Goal: Task Accomplishment & Management: Manage account settings

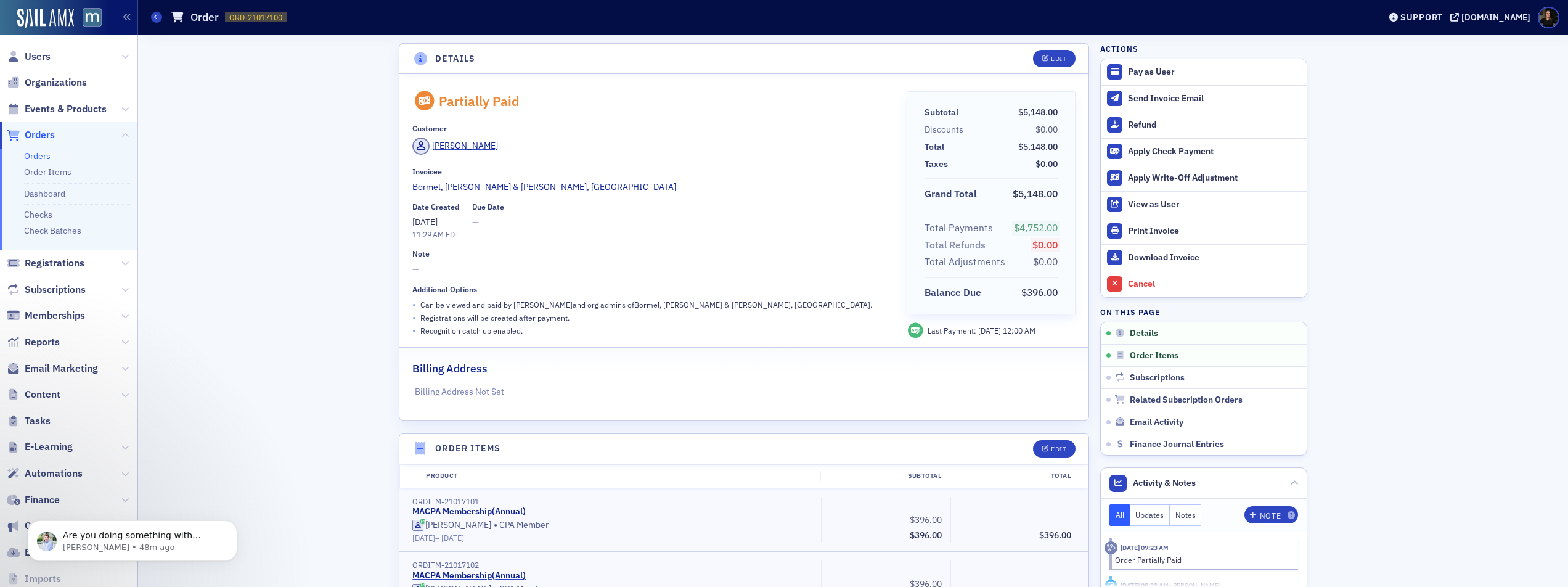
drag, startPoint x: 37, startPoint y: 133, endPoint x: 53, endPoint y: 134, distance: 16.0
click at [37, 133] on span "Orders" at bounding box center [40, 135] width 30 height 14
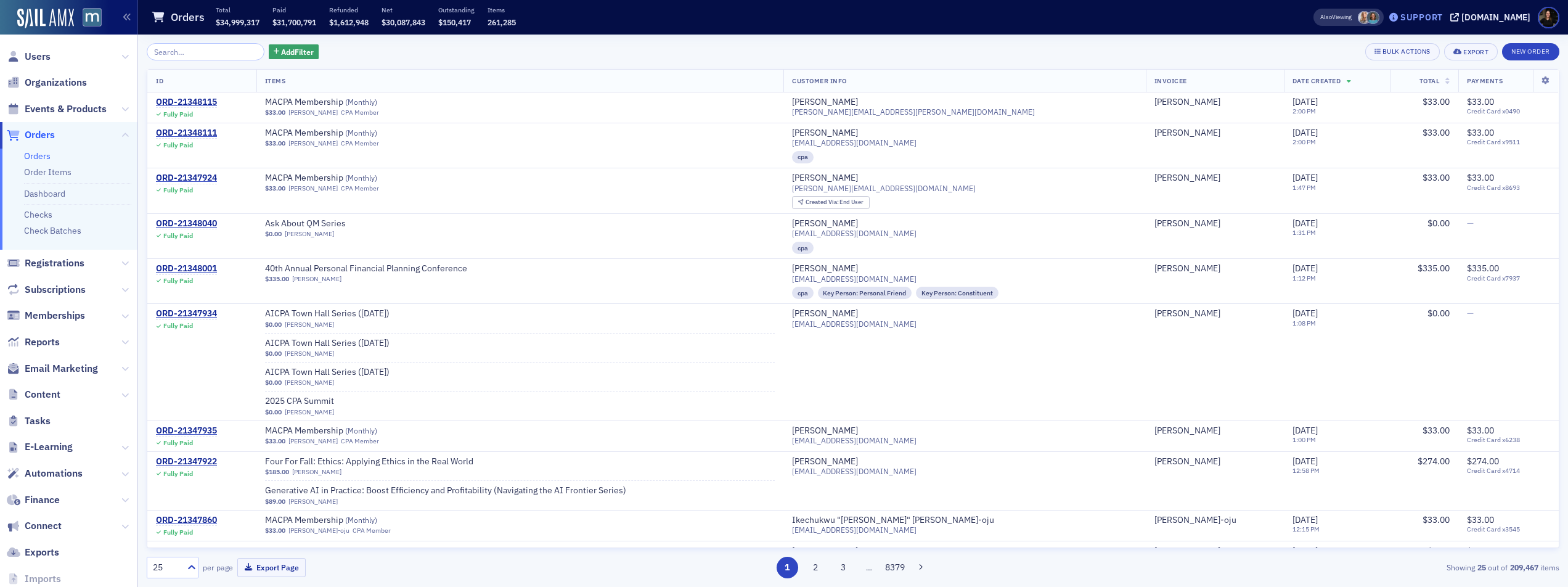
click at [1442, 17] on div "Support" at bounding box center [1422, 17] width 42 height 11
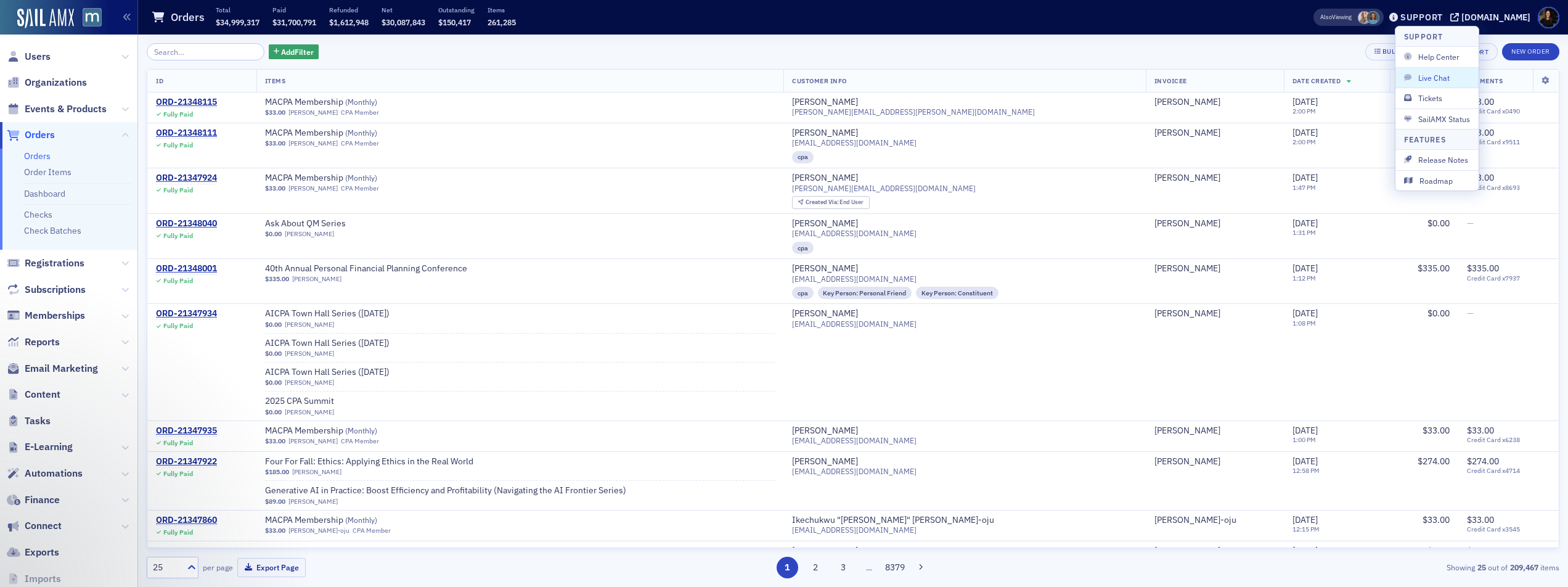
click at [1442, 75] on span "Live Chat" at bounding box center [1437, 78] width 66 height 11
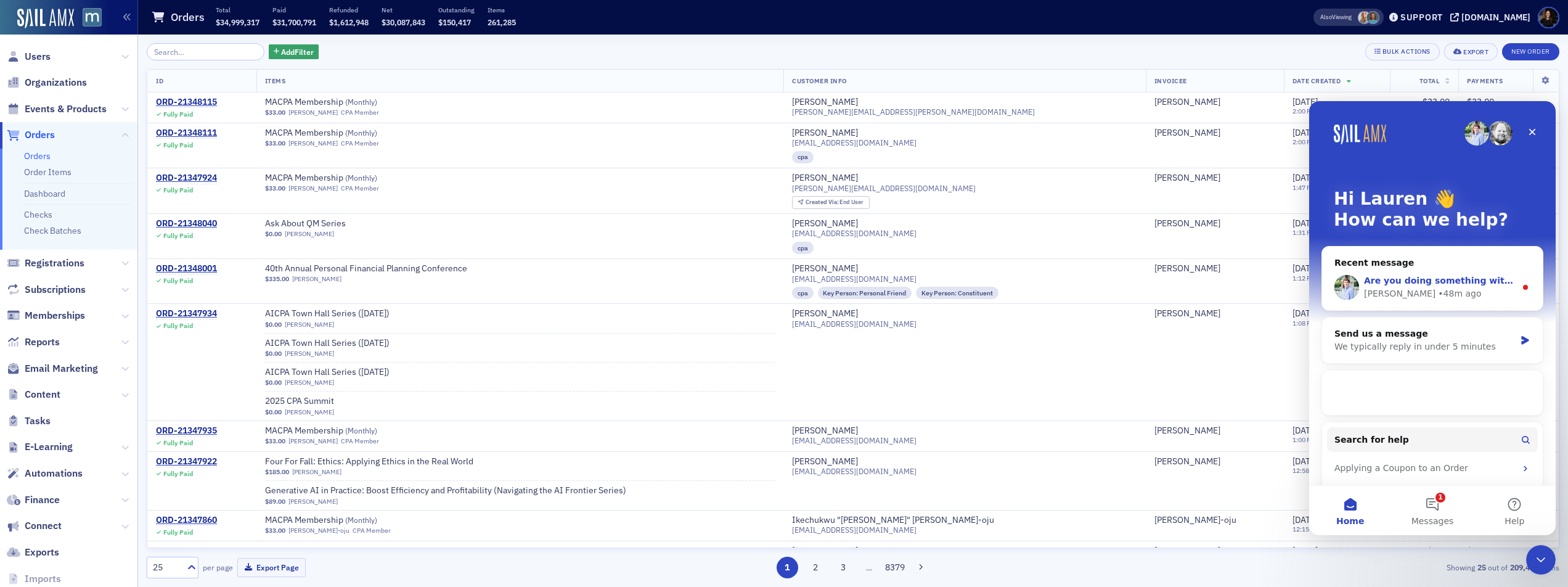
click at [1444, 288] on div "Luke • 48m ago" at bounding box center [1440, 294] width 152 height 13
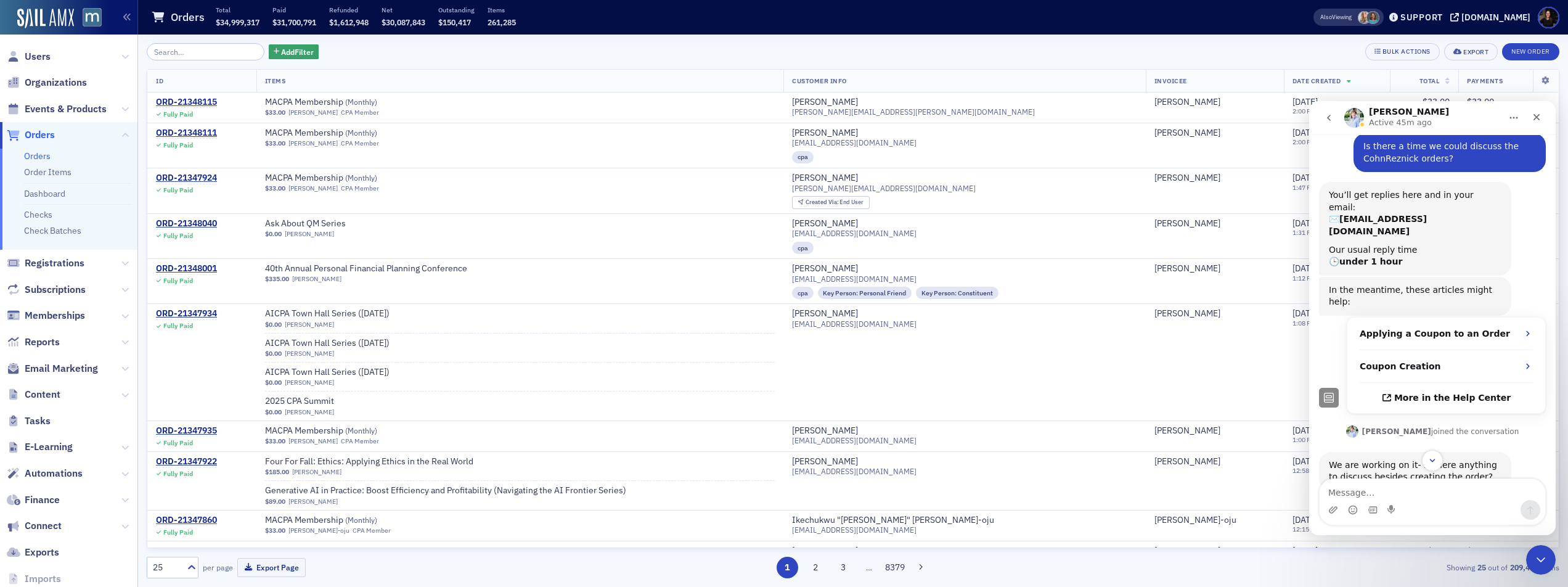
scroll to position [272, 0]
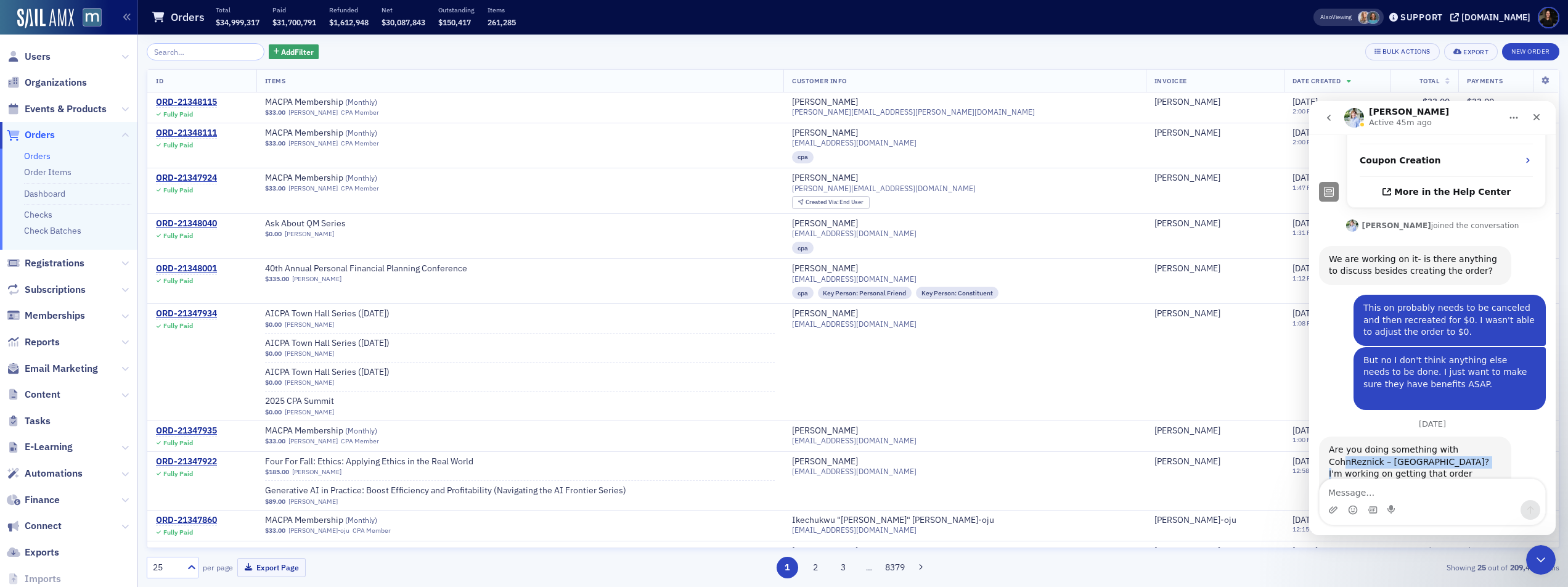
drag, startPoint x: 1347, startPoint y: 424, endPoint x: 1476, endPoint y: 428, distance: 129.1
click at [1476, 444] on div "Are you doing something with CohnReznick – [GEOGRAPHIC_DATA]? I'm working on ge…" at bounding box center [1416, 468] width 173 height 48
drag, startPoint x: 1371, startPoint y: 423, endPoint x: 1470, endPoint y: 434, distance: 99.6
click at [1470, 444] on div "Are you doing something with CohnReznick – [GEOGRAPHIC_DATA]? I'm working on ge…" at bounding box center [1416, 468] width 173 height 48
click at [1470, 444] on div "Are you doing something with CohnReznick – [GEOGRAPHIC_DATA]? I'm working on ge…" at bounding box center [1416, 468] width 173 height 48
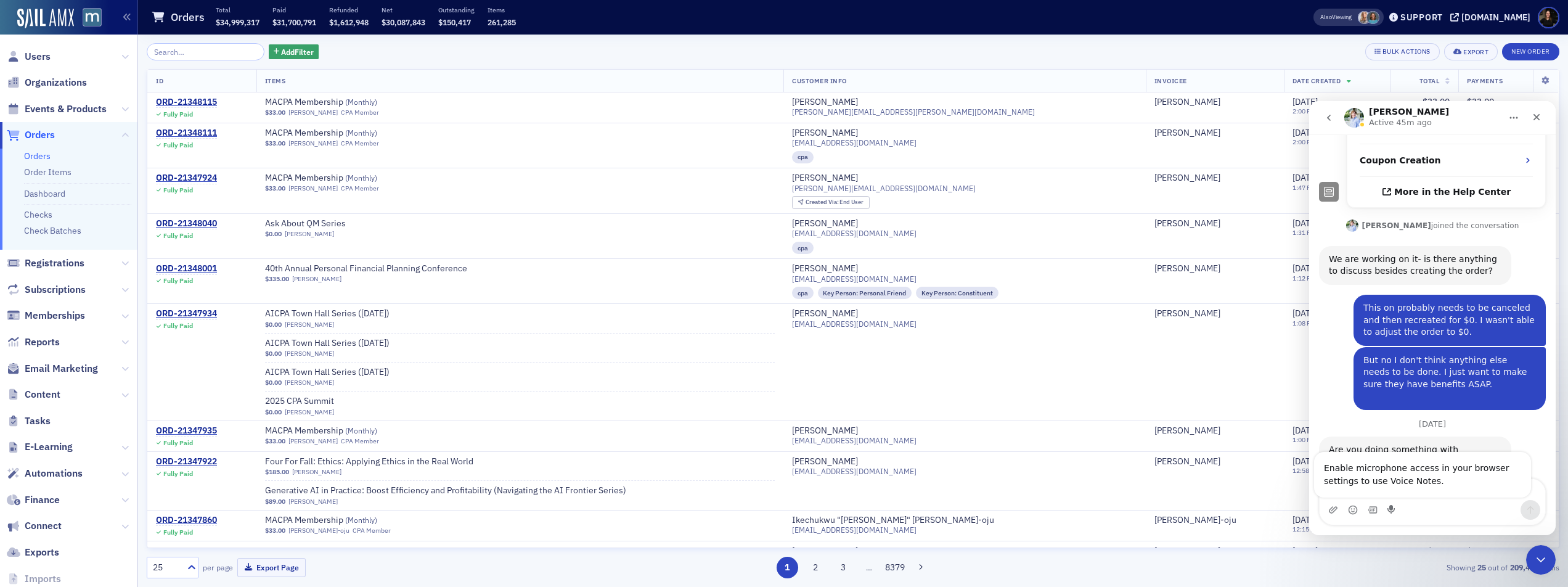
click at [1389, 483] on div "Enable microphone access in your browser settings to use Voice Notes." at bounding box center [1423, 474] width 217 height 45
drag, startPoint x: 1460, startPoint y: 508, endPoint x: 1432, endPoint y: 481, distance: 38.9
click at [1459, 505] on div "Intercom messenger" at bounding box center [1432, 510] width 226 height 20
click at [1431, 483] on textarea "Message…" at bounding box center [1432, 489] width 226 height 21
type textarea "H"
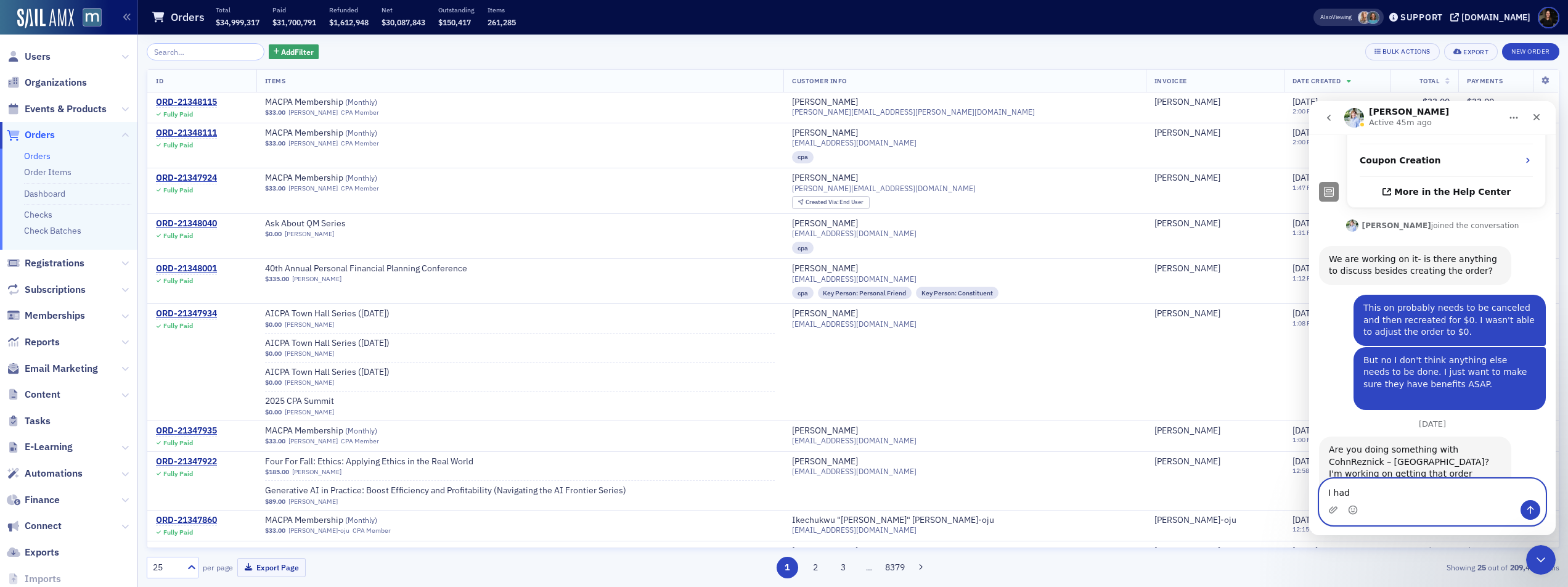
type textarea "I had"
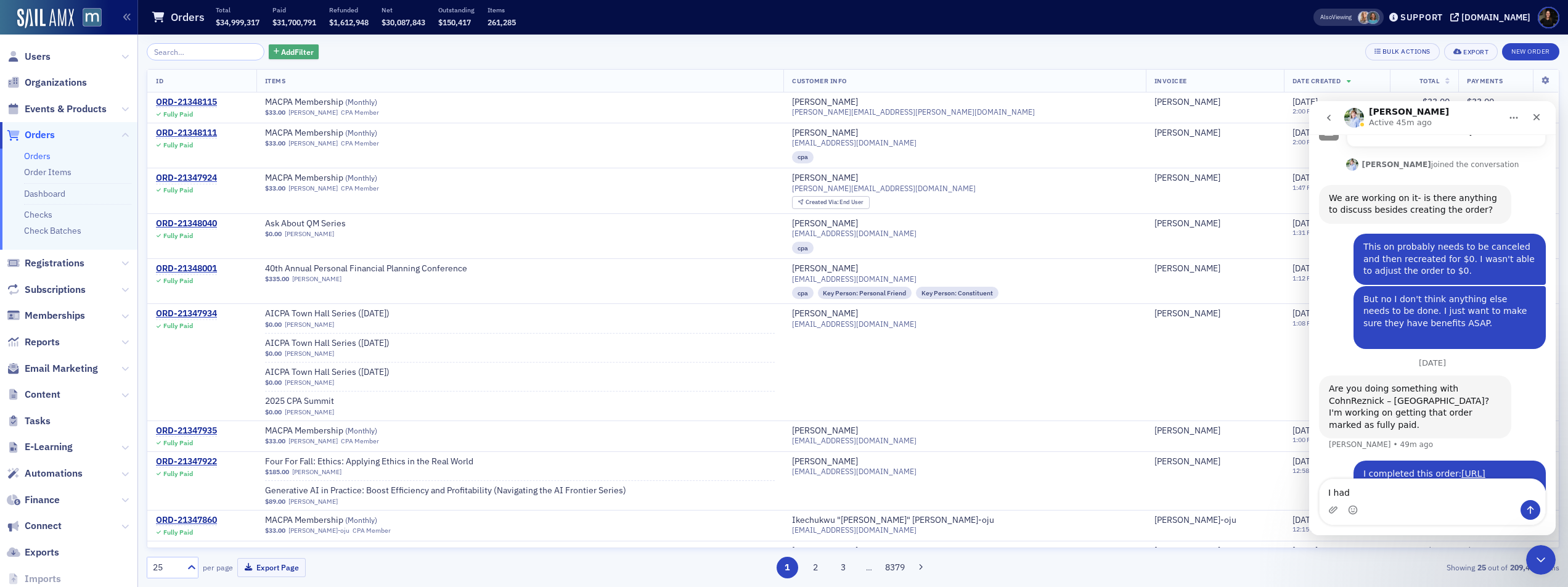
drag, startPoint x: 290, startPoint y: 43, endPoint x: 293, endPoint y: 50, distance: 7.6
click at [292, 49] on div "Add Filter" at bounding box center [233, 52] width 172 height 17
click at [296, 50] on span "Add Filter" at bounding box center [297, 52] width 33 height 11
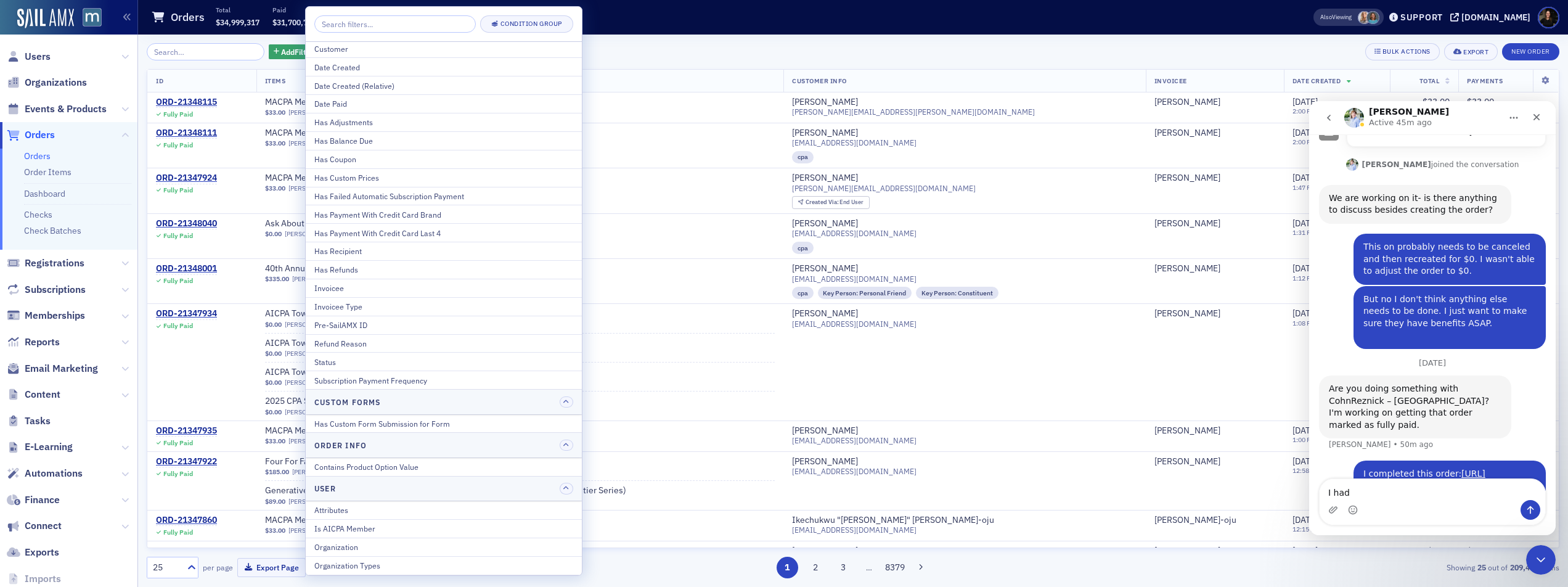
scroll to position [0, 0]
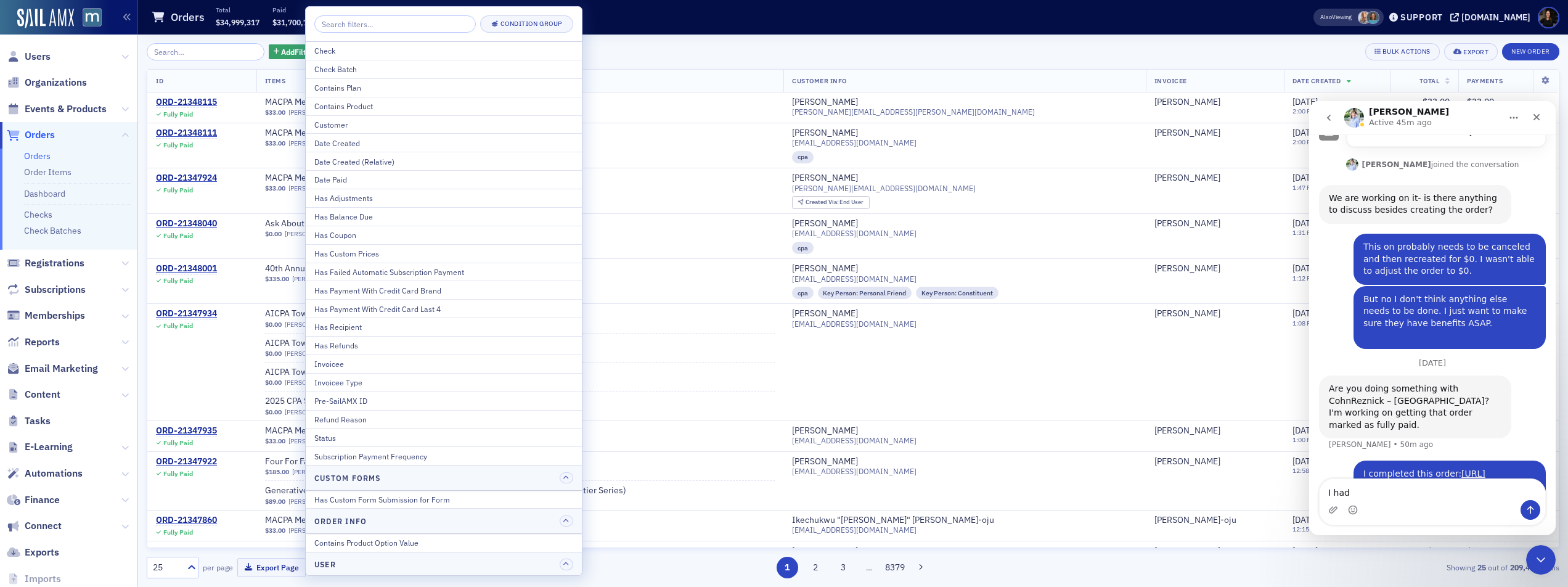
click at [441, 303] on div "Has Payment With Credit Card Last 4" at bounding box center [444, 309] width 259 height 11
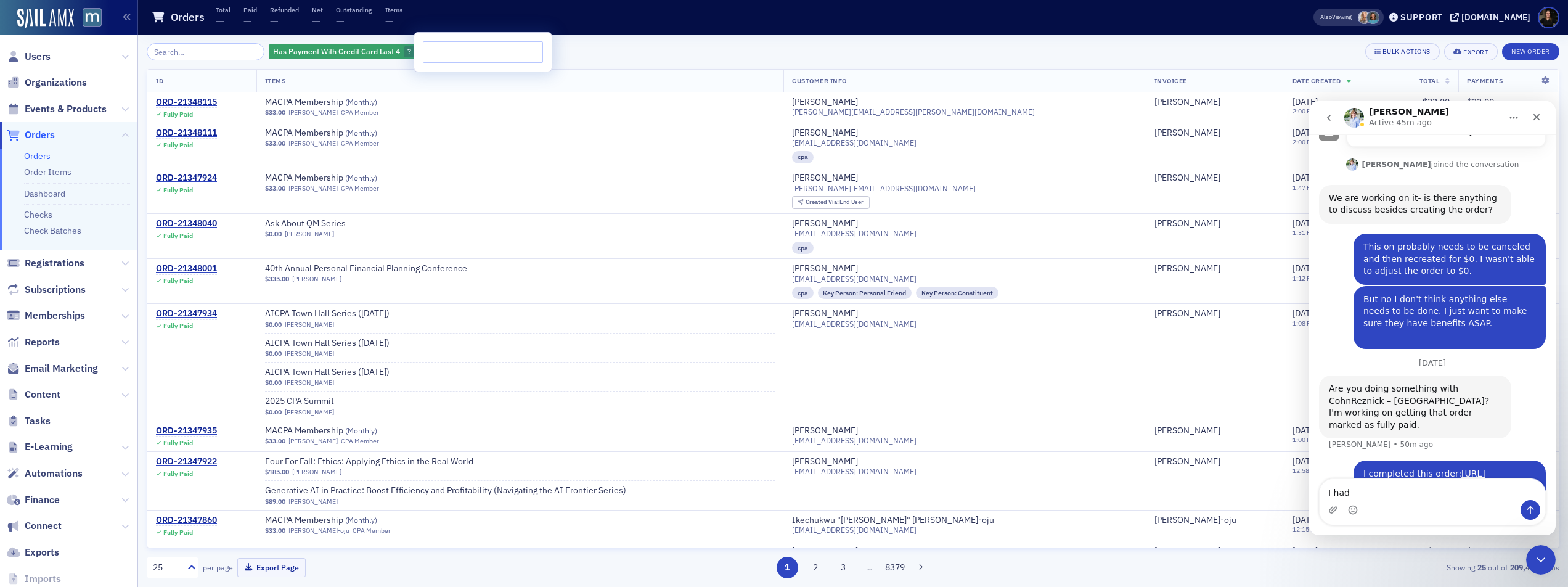
type input "[URL][DOMAIN_NAME]"
paste input "1316"
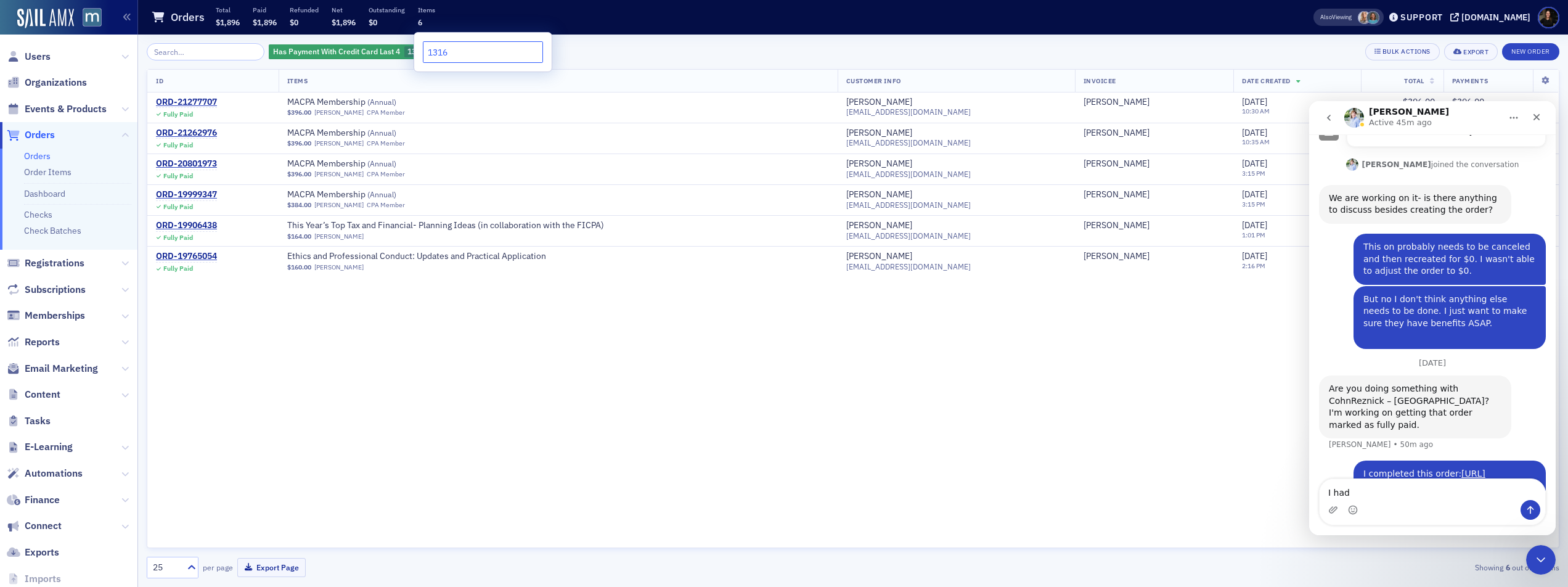
type input "1316"
click at [678, 56] on div "Has Payment With Credit Card Last 4 1316 Add Filter Bulk Actions Export New Ord…" at bounding box center [853, 52] width 1413 height 17
click at [179, 131] on div "ORD-21262976" at bounding box center [187, 133] width 61 height 11
click at [183, 100] on div "ORD-21277707" at bounding box center [187, 103] width 61 height 11
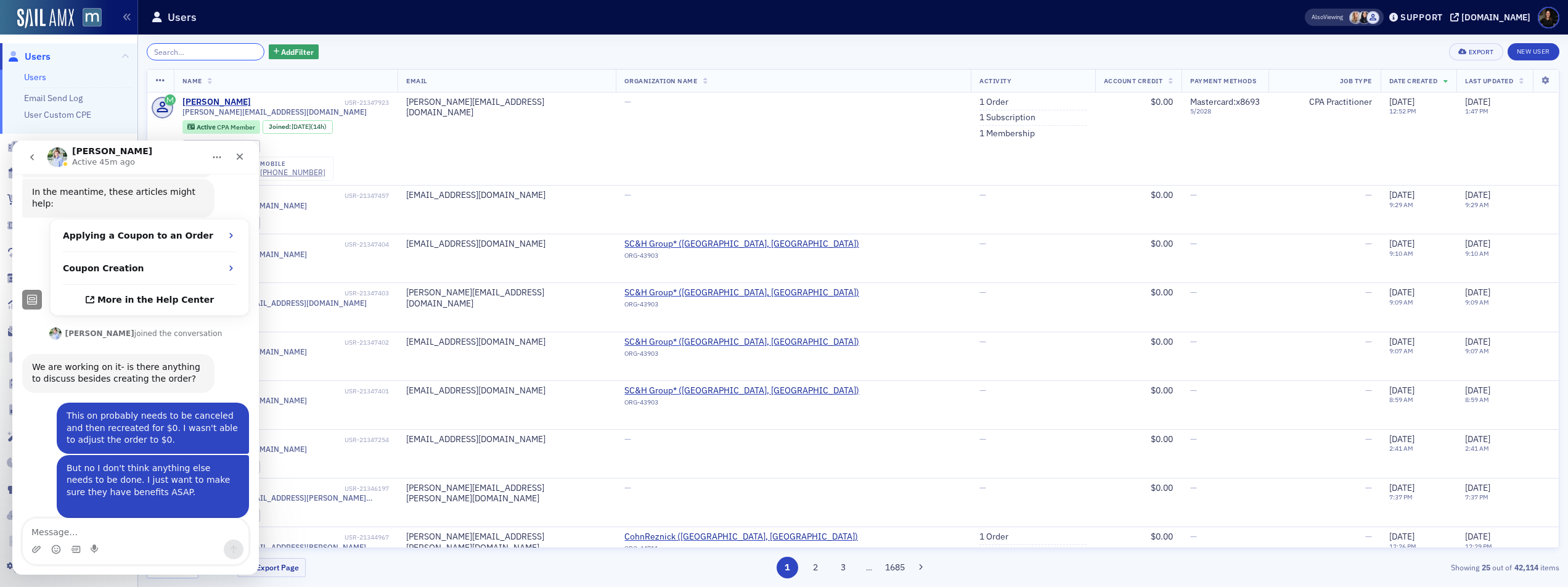
click at [222, 53] on input "search" at bounding box center [205, 52] width 118 height 17
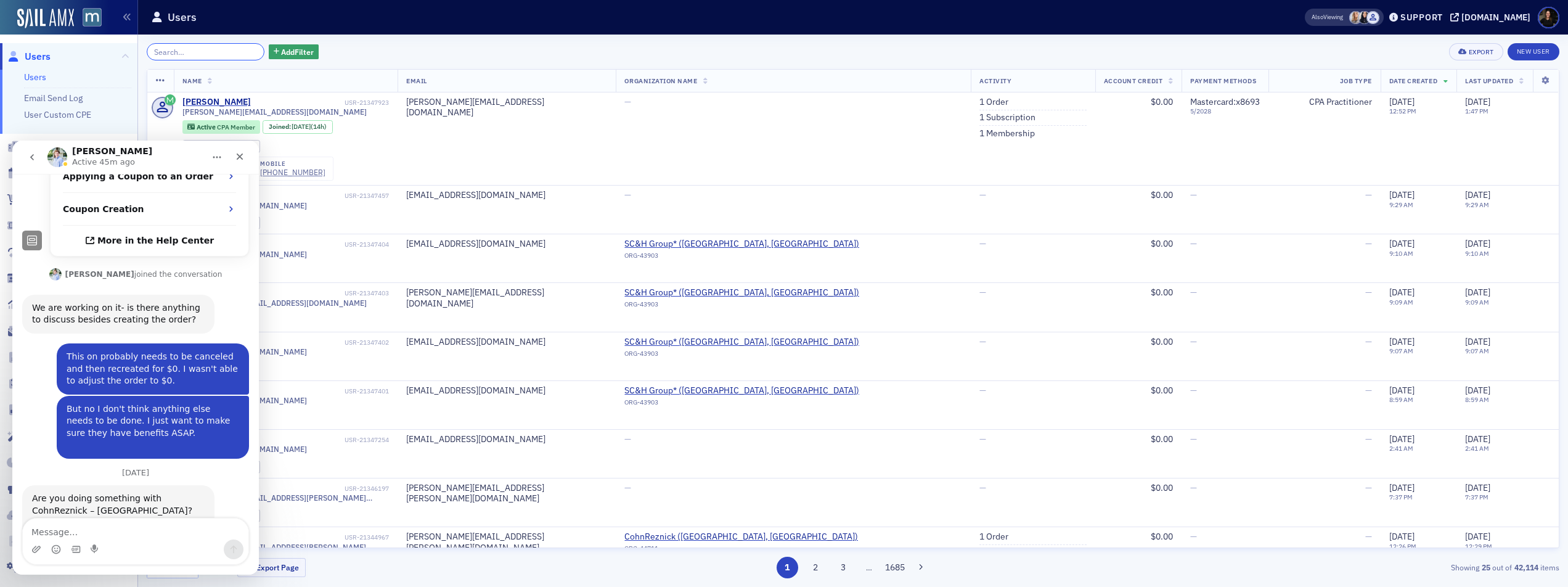
scroll to position [272, 0]
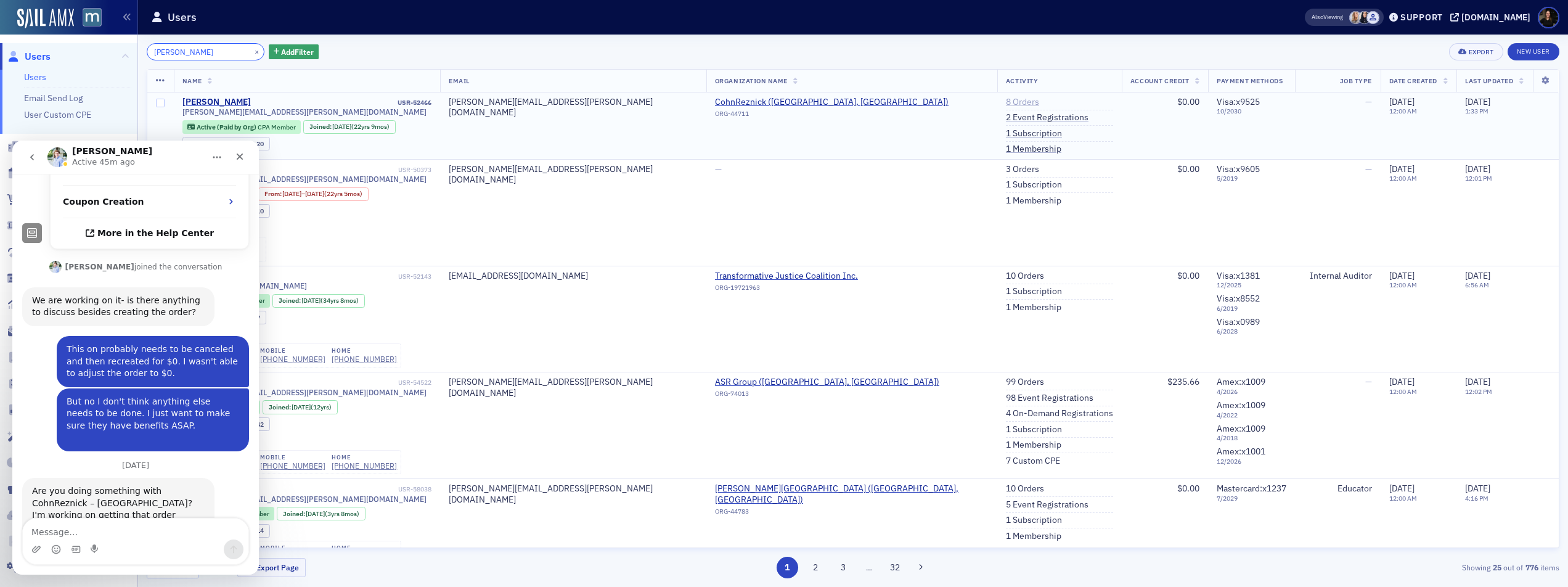
type input "michael harlow"
click at [1006, 100] on link "8 Orders" at bounding box center [1023, 103] width 34 height 11
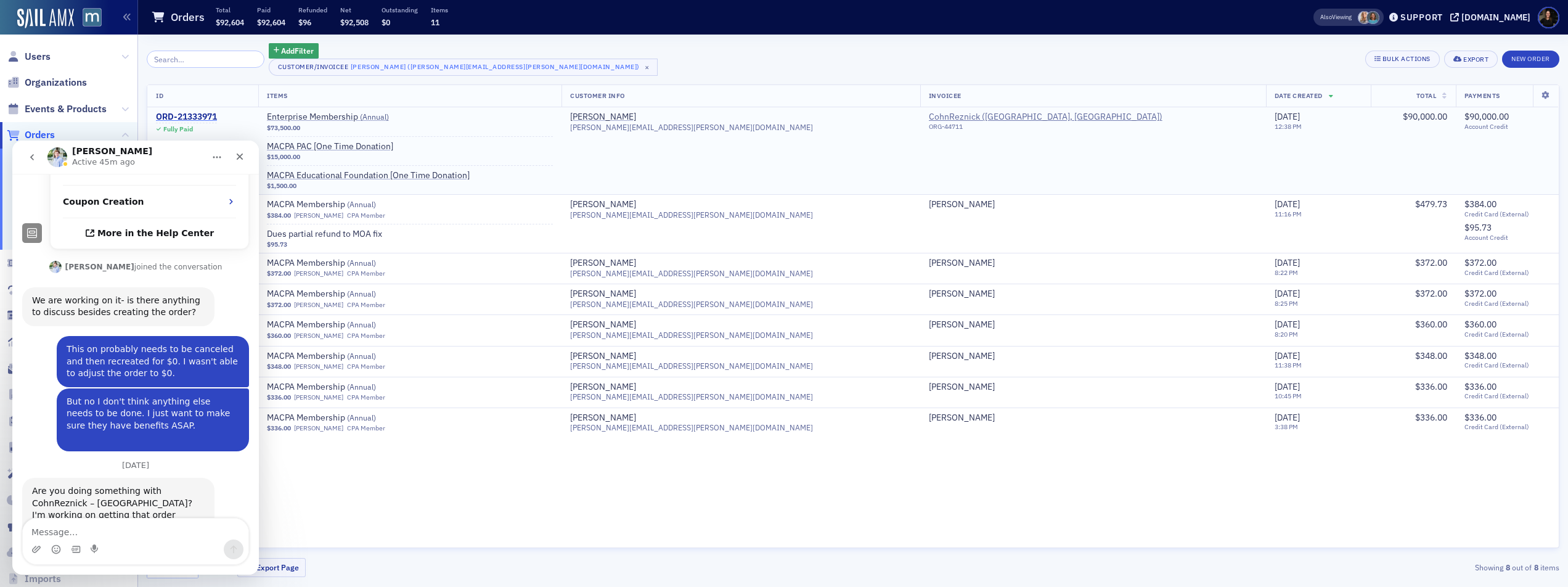
click at [172, 114] on div "ORD-21333971" at bounding box center [187, 117] width 61 height 11
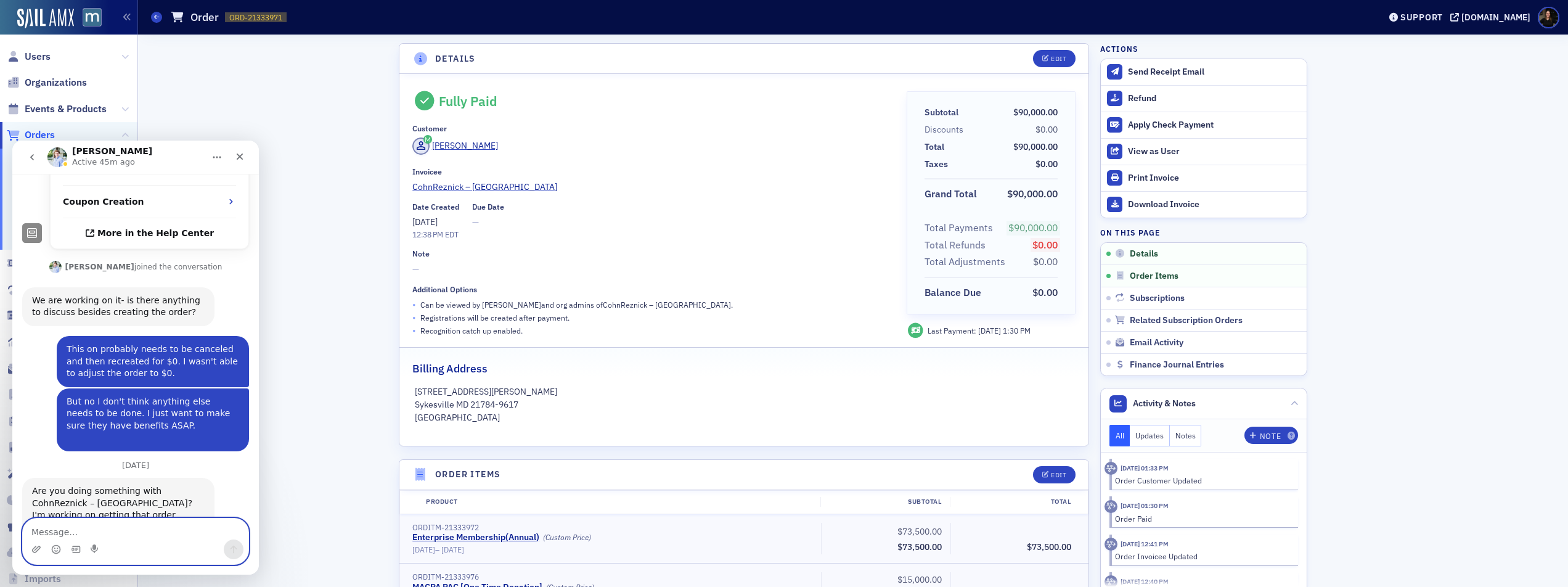
click at [111, 534] on textarea "Message…" at bounding box center [136, 529] width 226 height 21
click at [167, 529] on textarea "This order" at bounding box center [136, 529] width 226 height 21
click at [167, 528] on textarea "This order" at bounding box center [136, 529] width 226 height 21
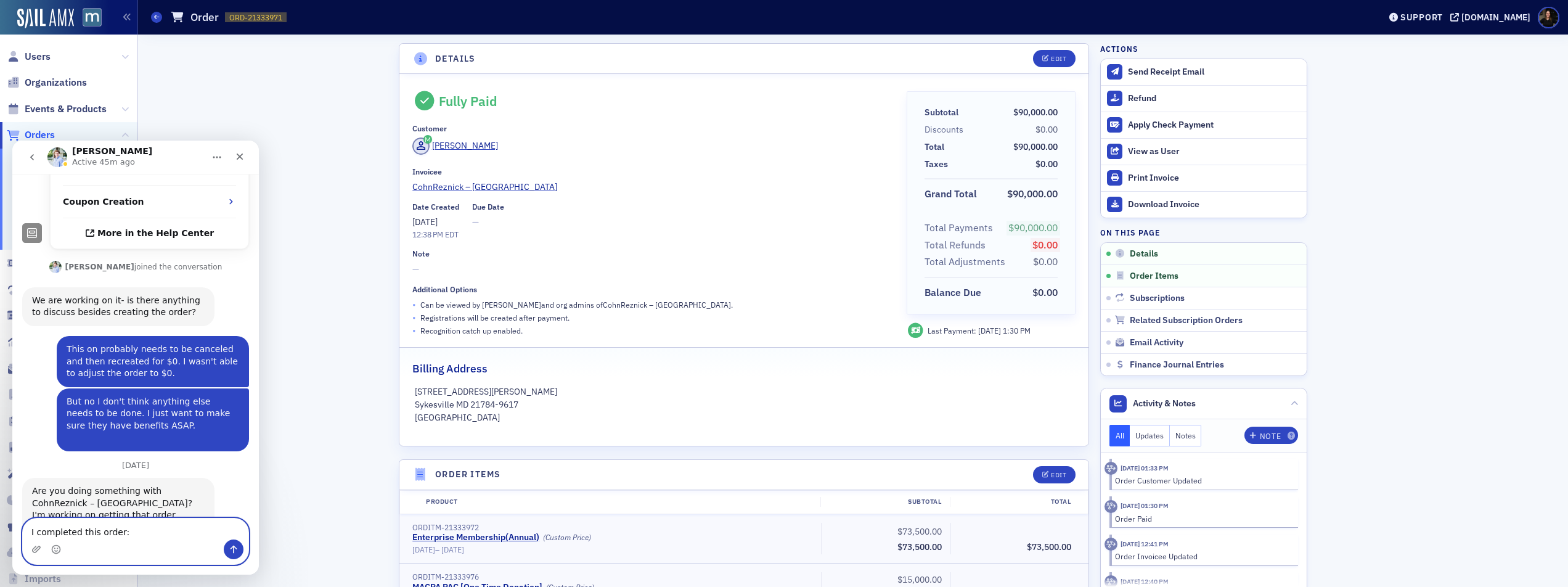
paste textarea "https://macpa.org/staff/orders/orders/1f09a2e1-5a78-69fe-ba16-02fea42f3fed"
type textarea "I completed this order: https://macpa.org/staff/orders/orders/1f09a2e1-5a78-69f…"
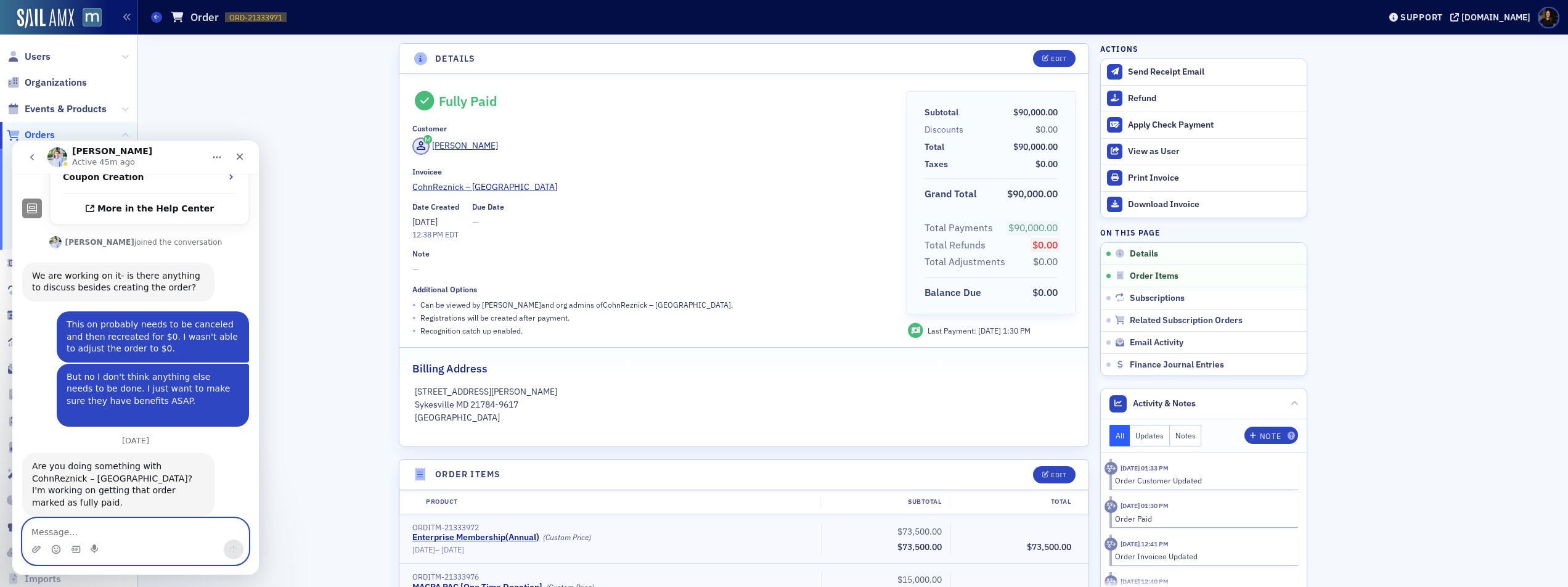
scroll to position [333, 0]
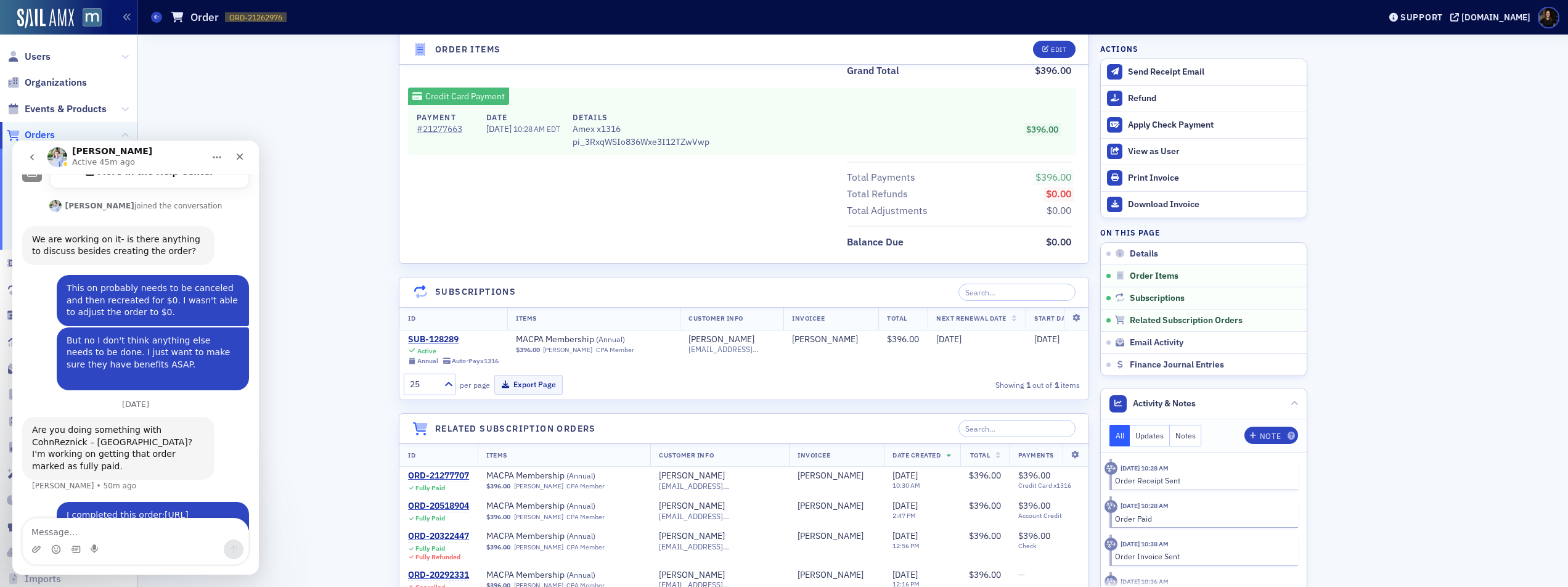
scroll to position [589, 0]
click at [242, 160] on icon "Close" at bounding box center [240, 157] width 10 height 10
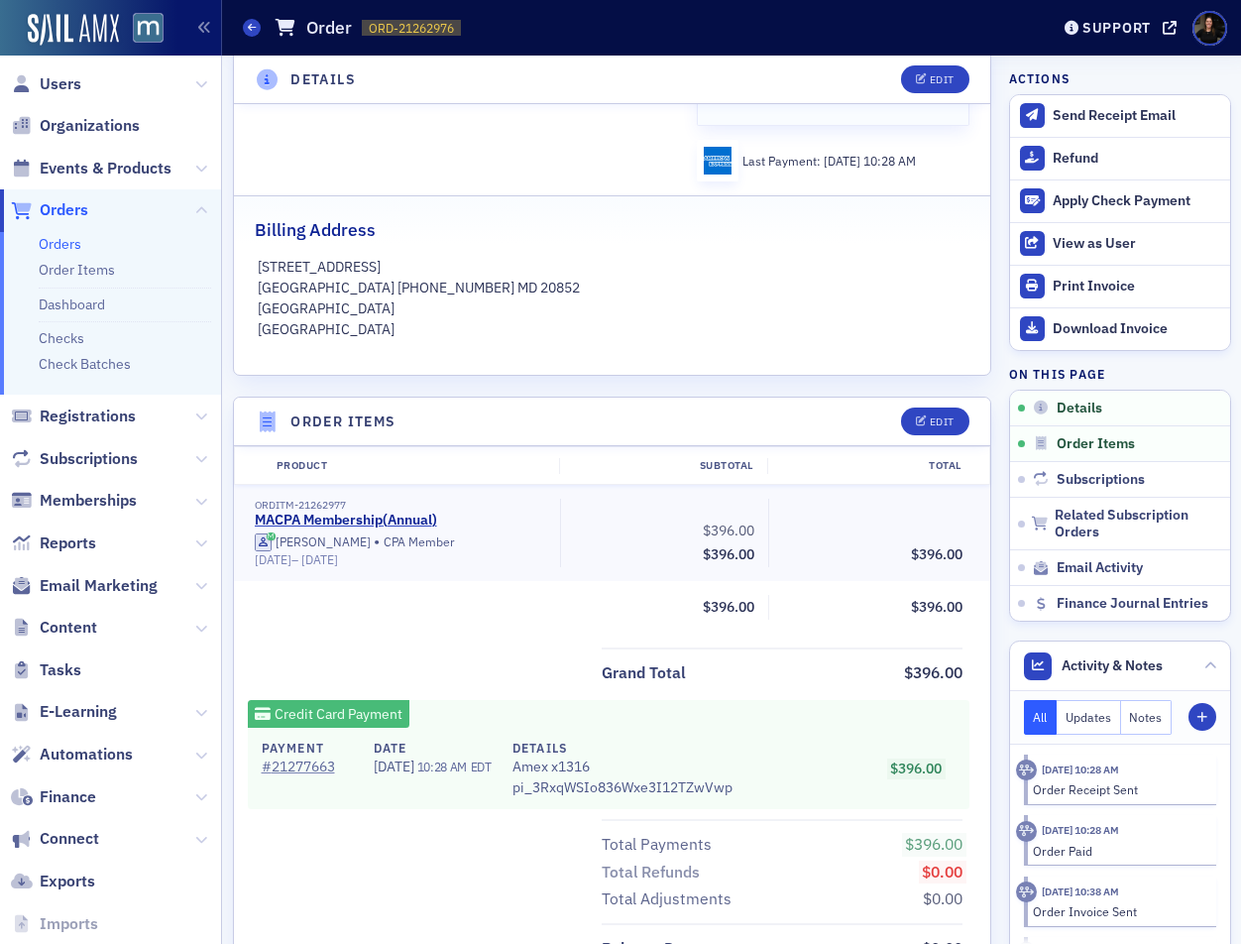
scroll to position [388, 0]
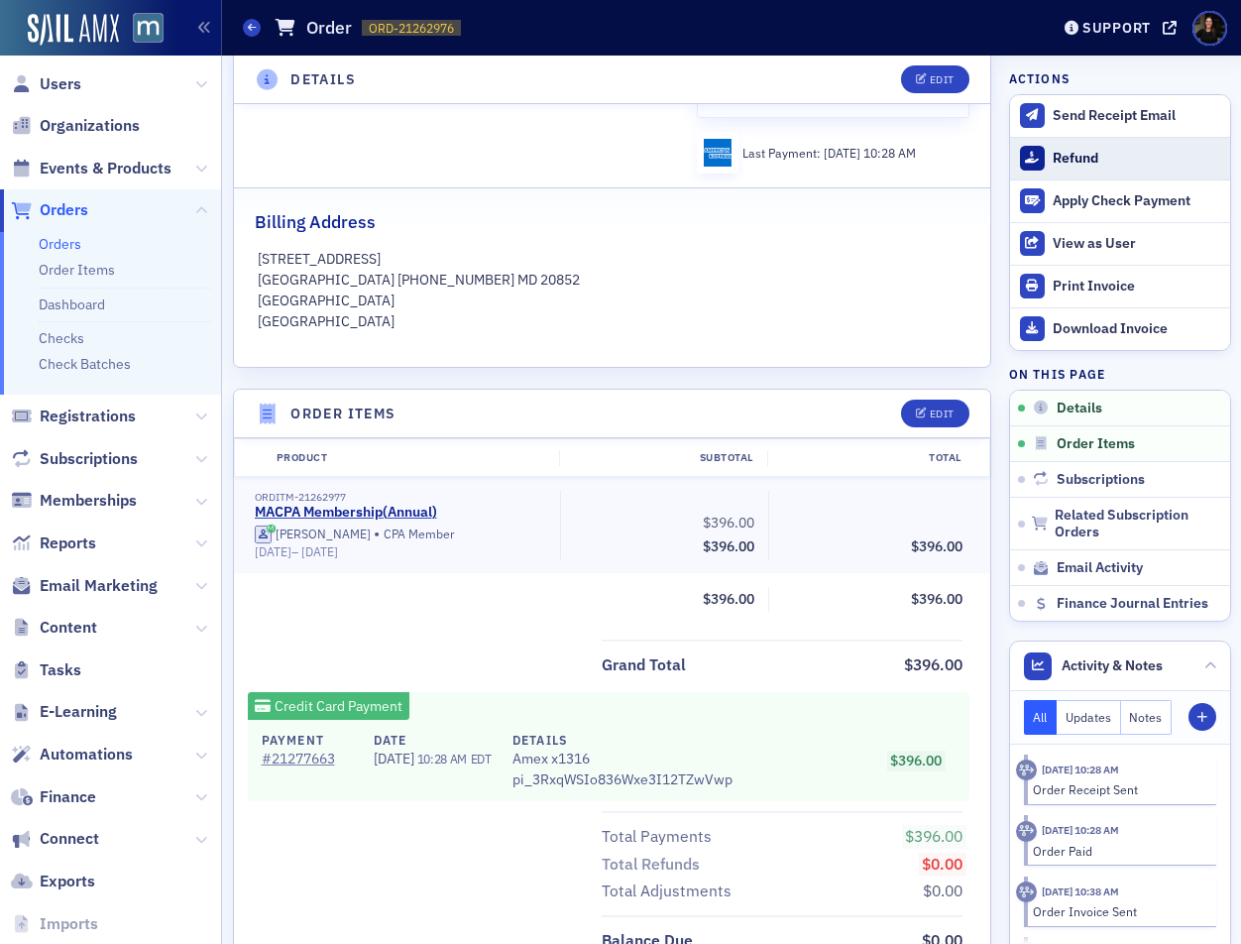
click at [1090, 160] on div "Refund" at bounding box center [1136, 159] width 167 height 18
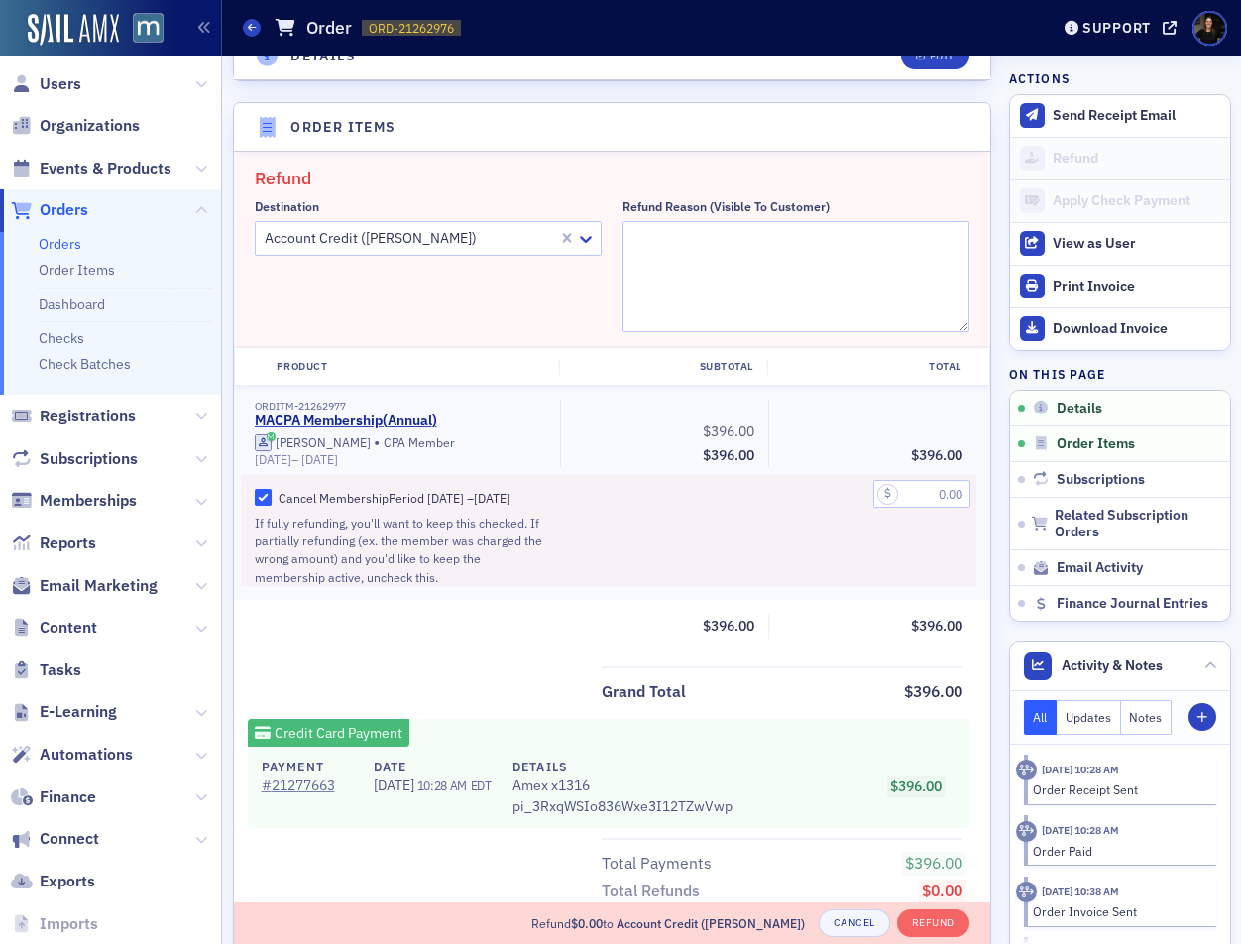
scroll to position [711, 0]
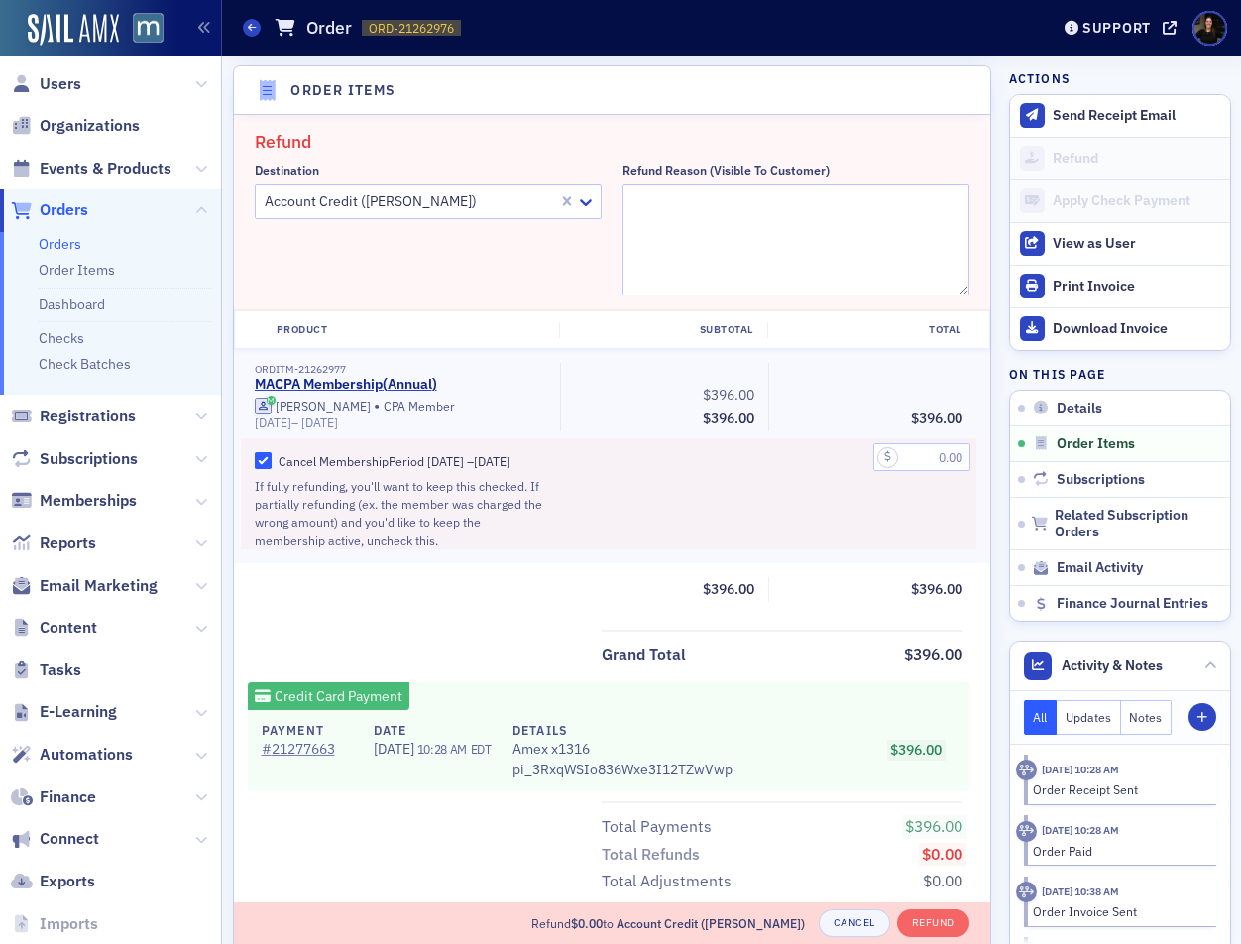
click at [473, 193] on div at bounding box center [409, 201] width 293 height 25
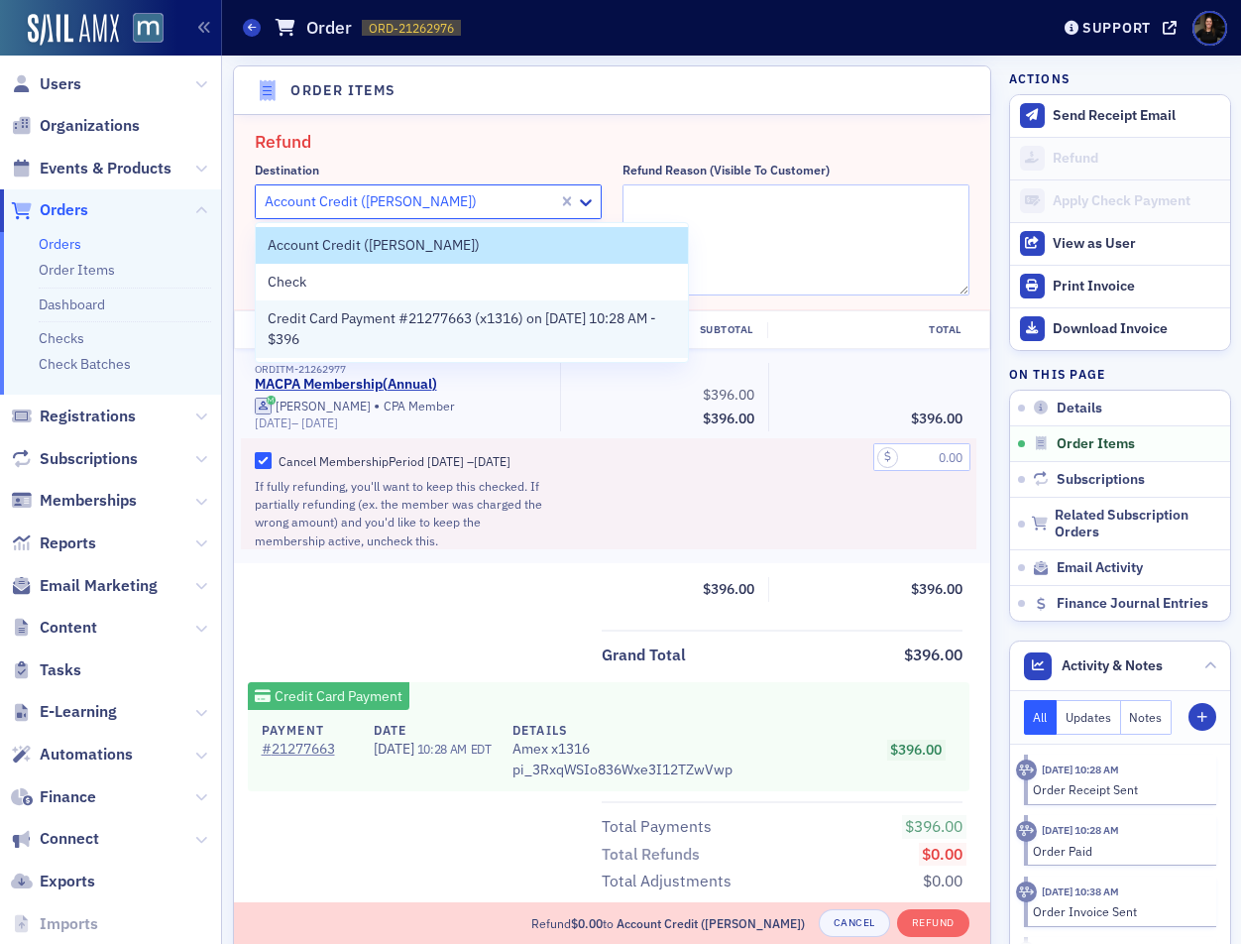
click at [520, 333] on span "Credit Card Payment #21277663 (x1316) on 8/19/2025 10:28 AM - $396" at bounding box center [472, 329] width 408 height 42
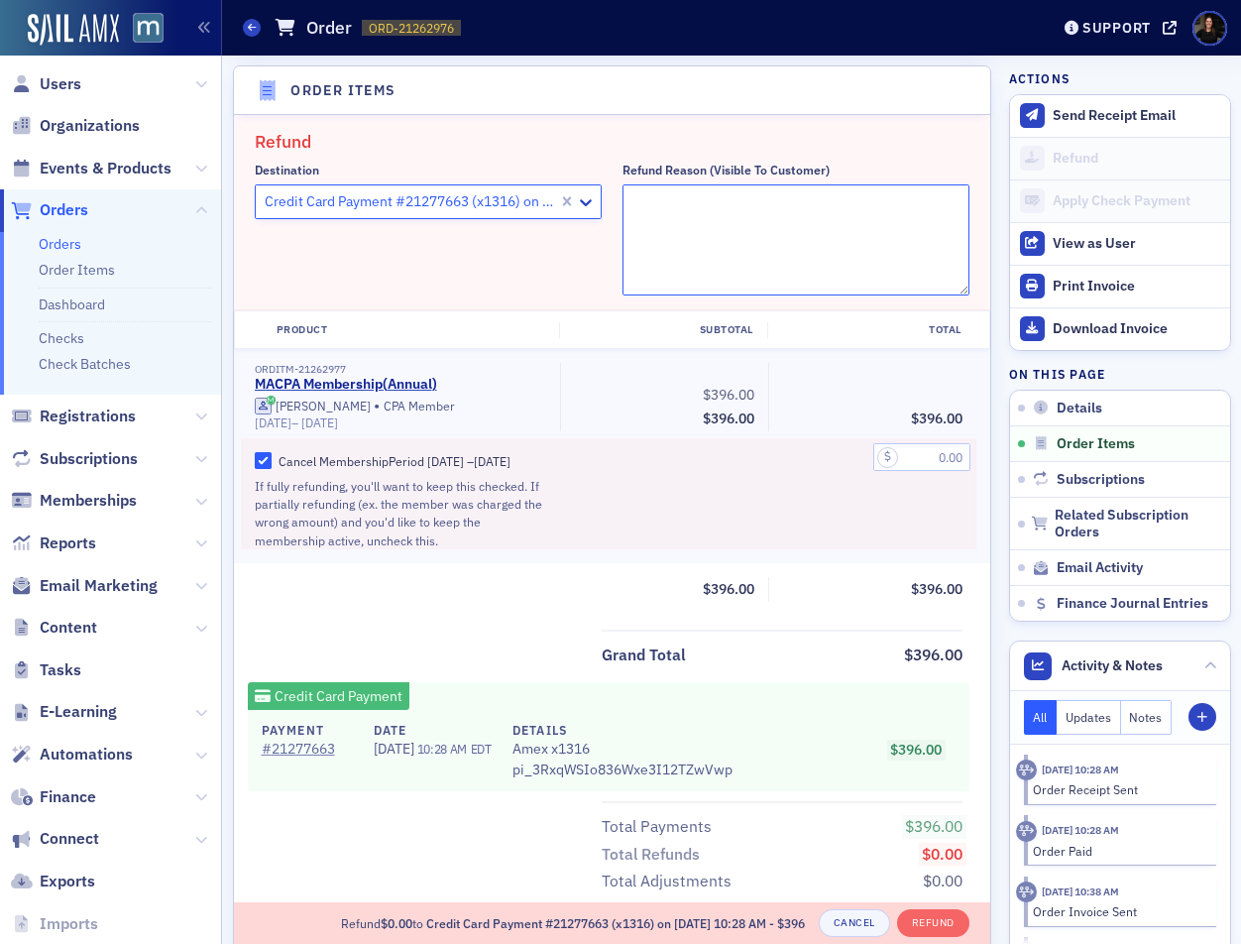
click at [868, 249] on textarea "Refund Reason (Visible to Customer)" at bounding box center [796, 239] width 347 height 111
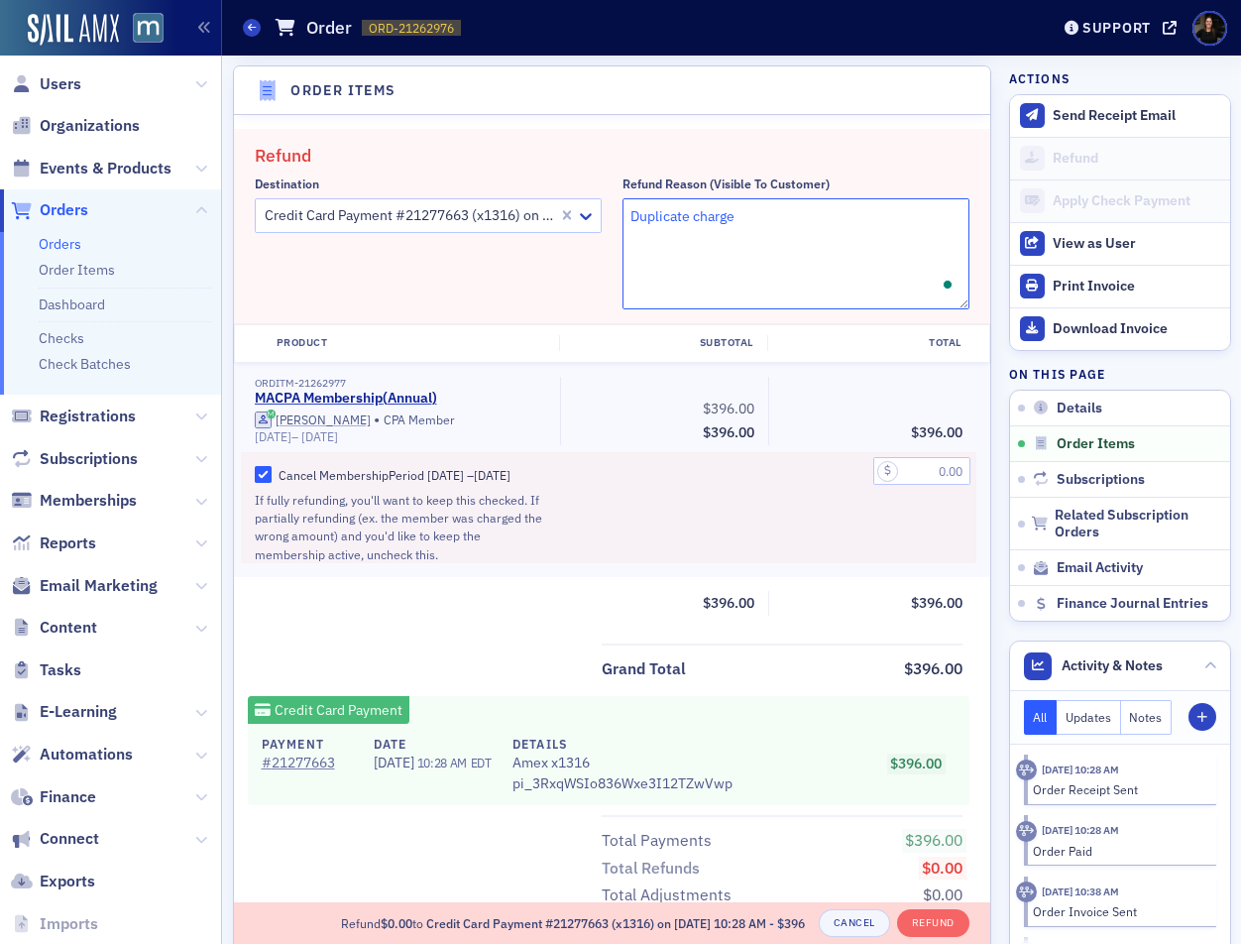
type textarea "Duplicate charge"
drag, startPoint x: 930, startPoint y: 455, endPoint x: 927, endPoint y: 475, distance: 20.1
click at [930, 455] on div at bounding box center [872, 507] width 208 height 111
click at [927, 475] on input "text" at bounding box center [921, 471] width 97 height 28
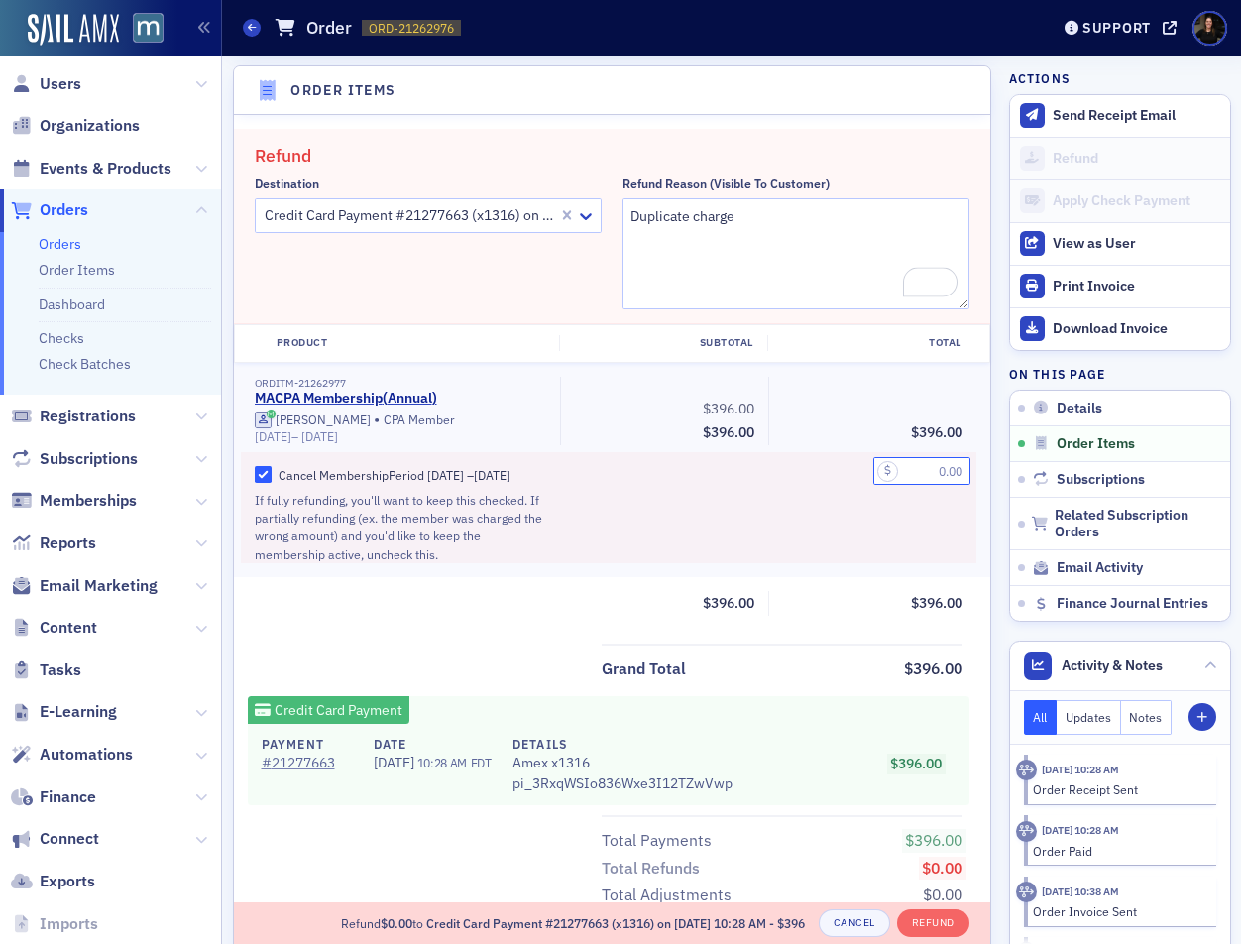
drag, startPoint x: 928, startPoint y: 475, endPoint x: 999, endPoint y: 478, distance: 71.4
click at [999, 478] on div "Details Edit Fully Paid Customer & Invoicee David Torchinsky Date Created 8/8/2…" at bounding box center [732, 925] width 998 height 3160
click at [271, 480] on input "Cancel Membership Period 7/22/2025 – 7/22/2025" at bounding box center [264, 475] width 18 height 18
checkbox input "false"
click at [952, 467] on input "text" at bounding box center [921, 471] width 97 height 28
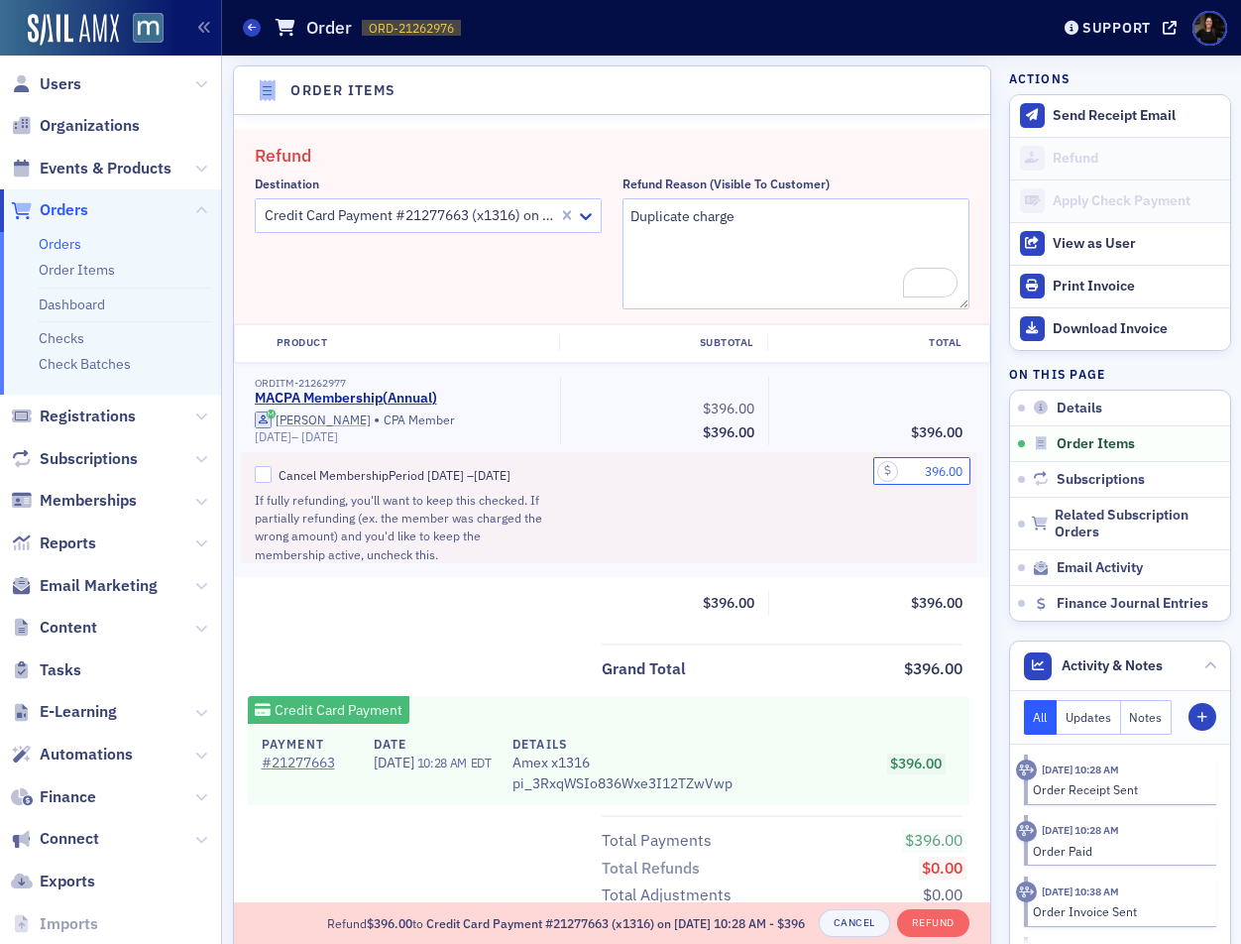
scroll to position [712, 0]
type input "396.00"
click at [624, 537] on div at bounding box center [664, 506] width 208 height 111
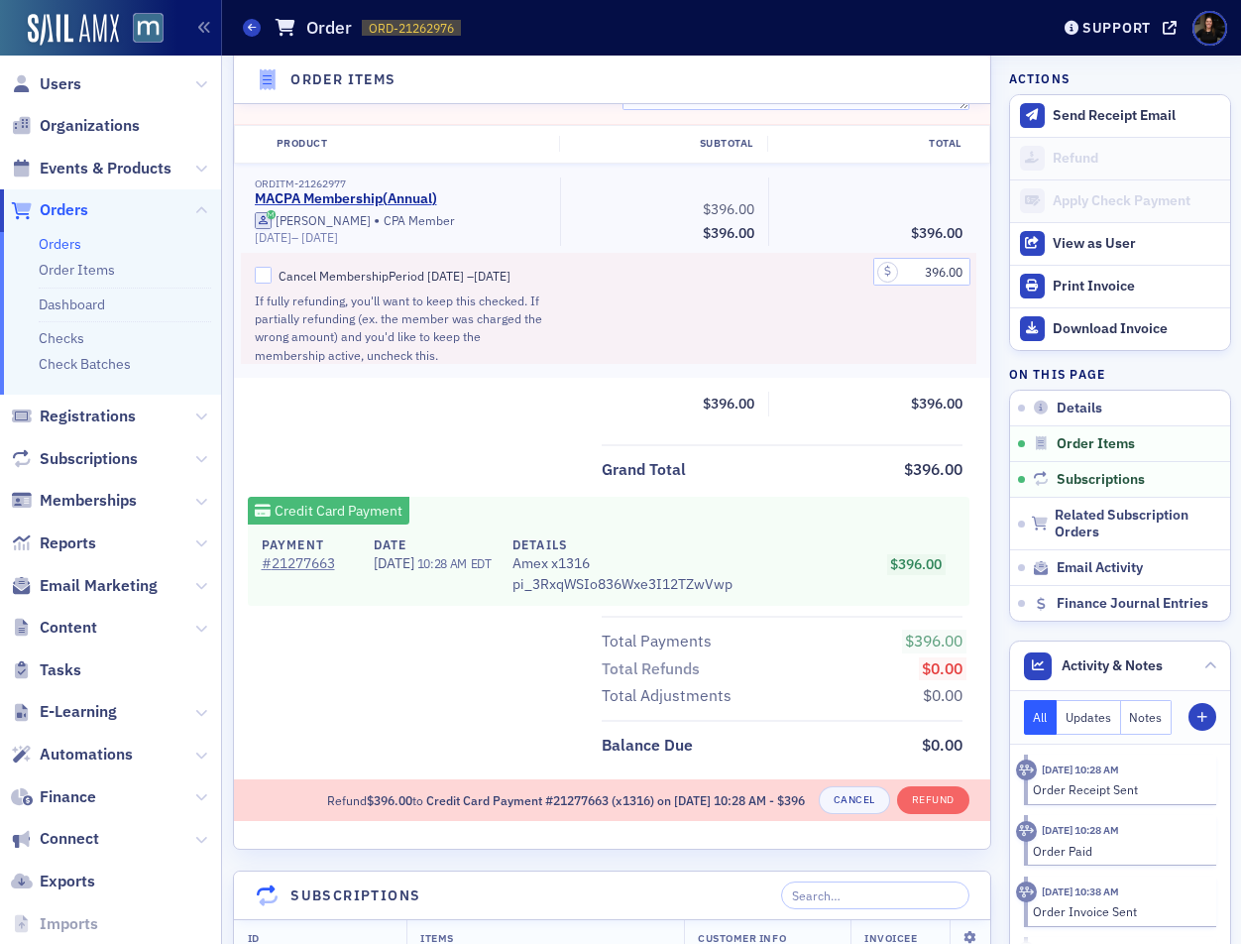
scroll to position [894, 0]
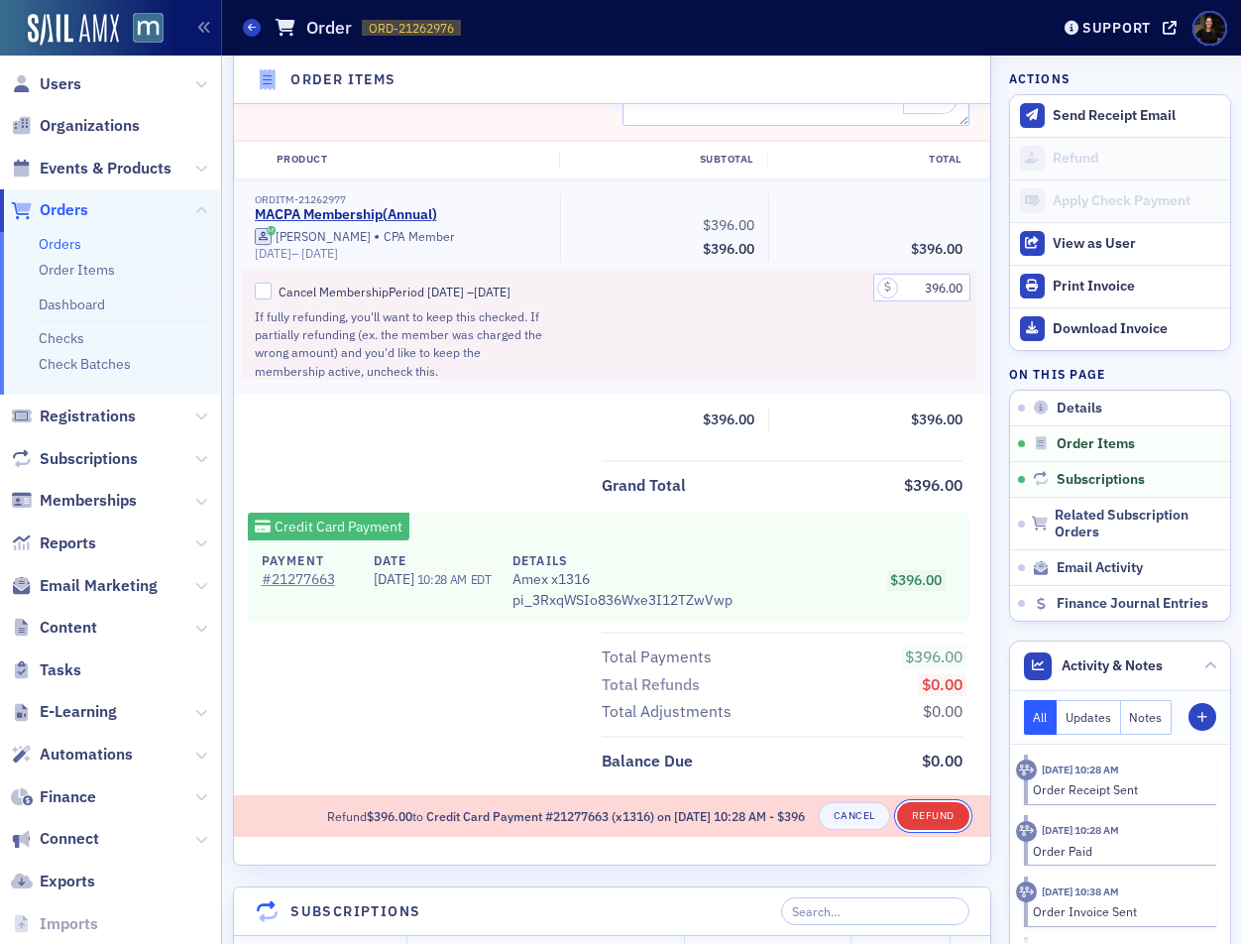
click at [915, 827] on button "Refund" at bounding box center [933, 816] width 72 height 28
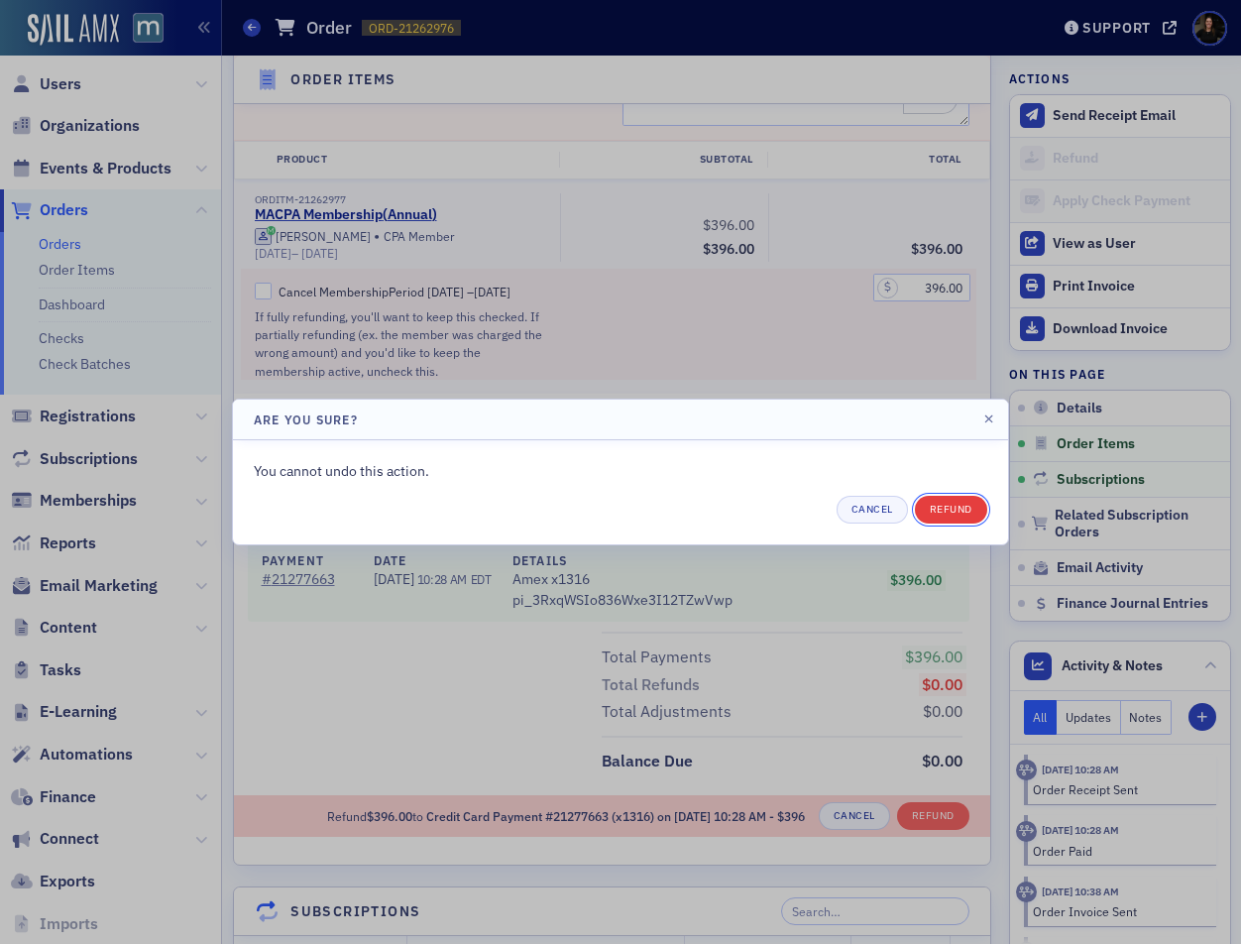
click at [949, 509] on button "Refund" at bounding box center [951, 510] width 72 height 28
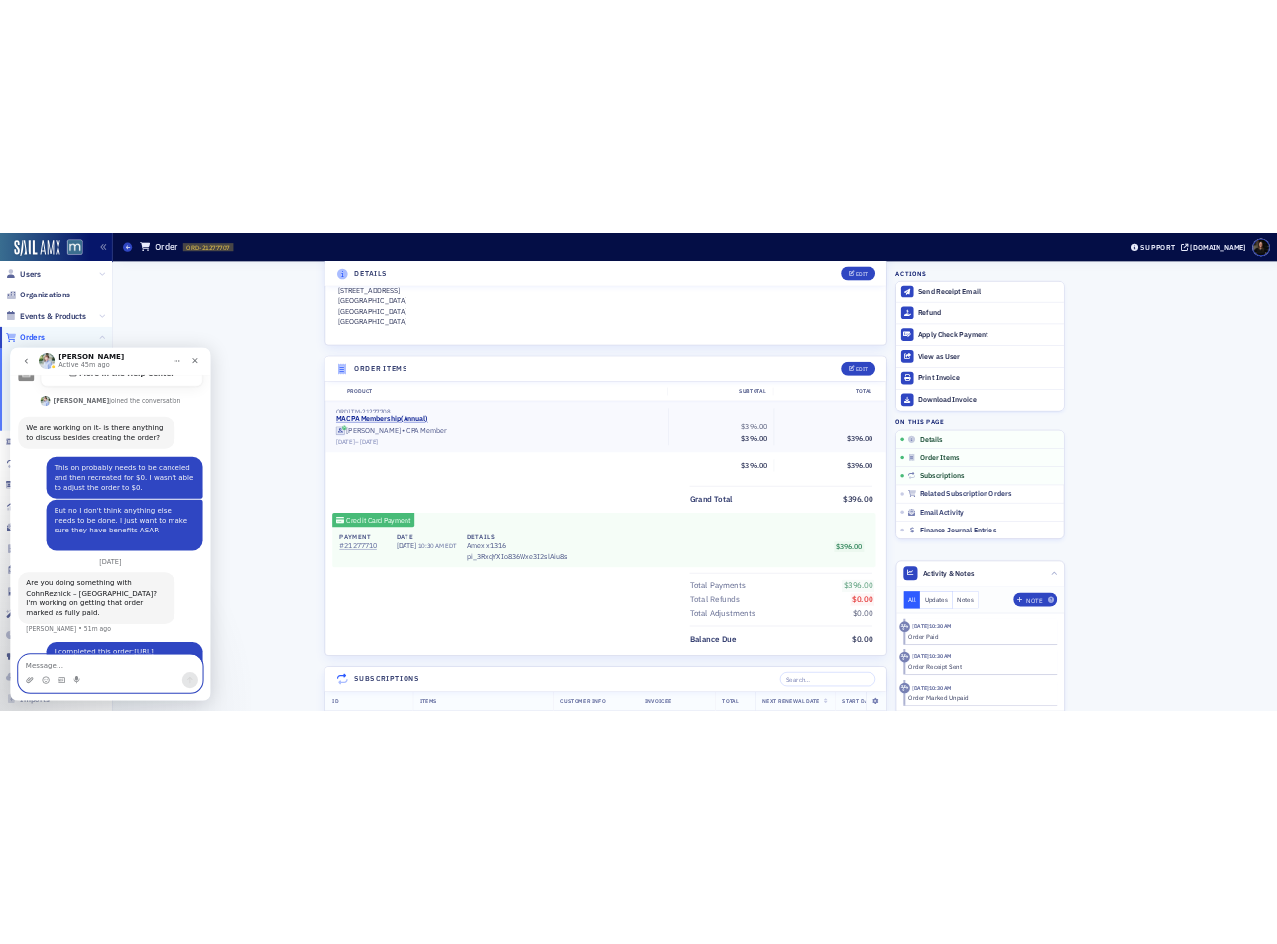
scroll to position [12, 0]
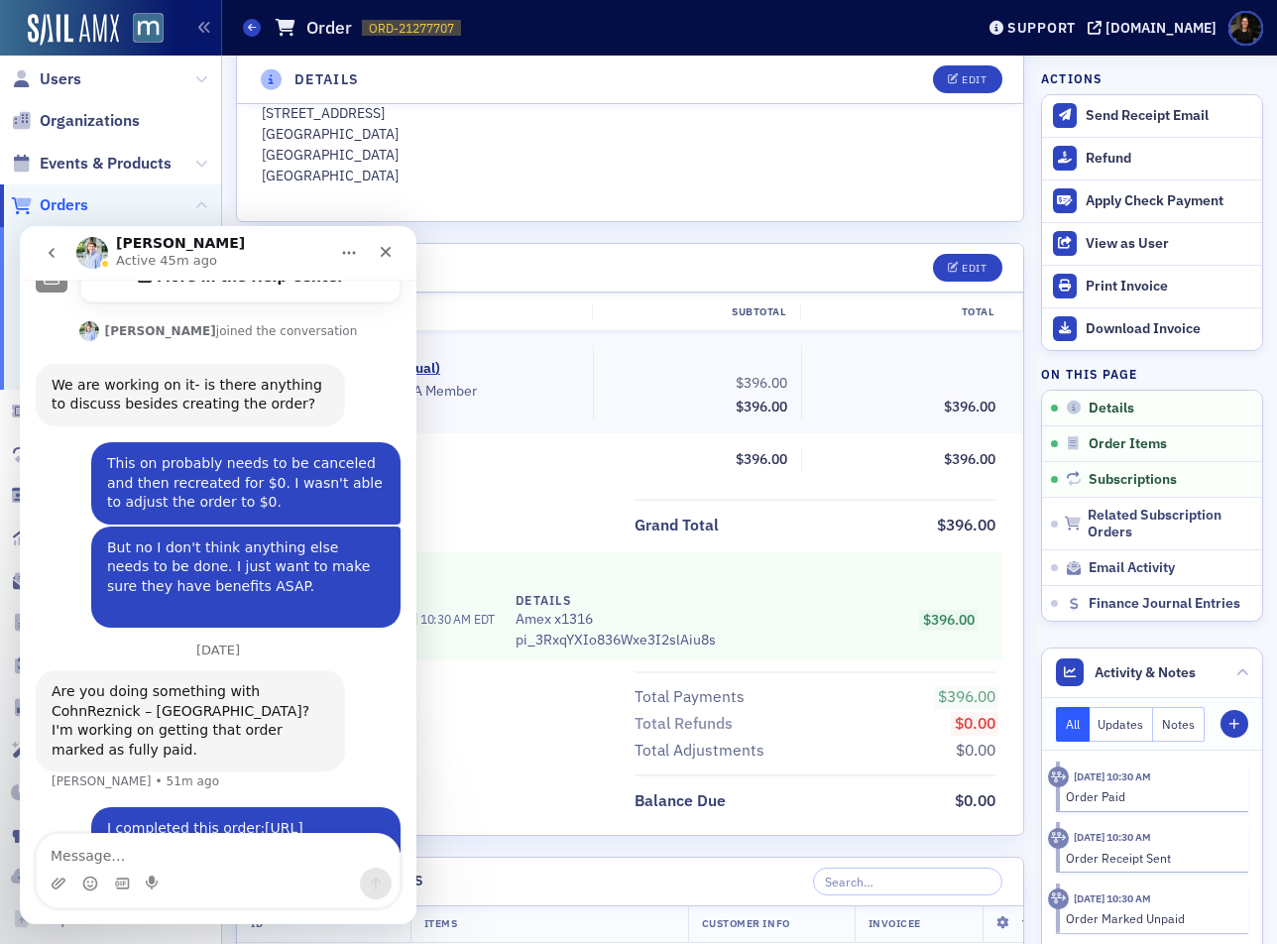
click at [587, 393] on div "ORDITM-21277708 MACPA Membership ( Annual ) [PERSON_NAME] • CPA Member [DATE] –…" at bounding box center [418, 382] width 349 height 74
click at [516, 516] on div "Grand Total $396.00" at bounding box center [630, 519] width 786 height 40
click at [384, 255] on icon "Close" at bounding box center [386, 252] width 16 height 16
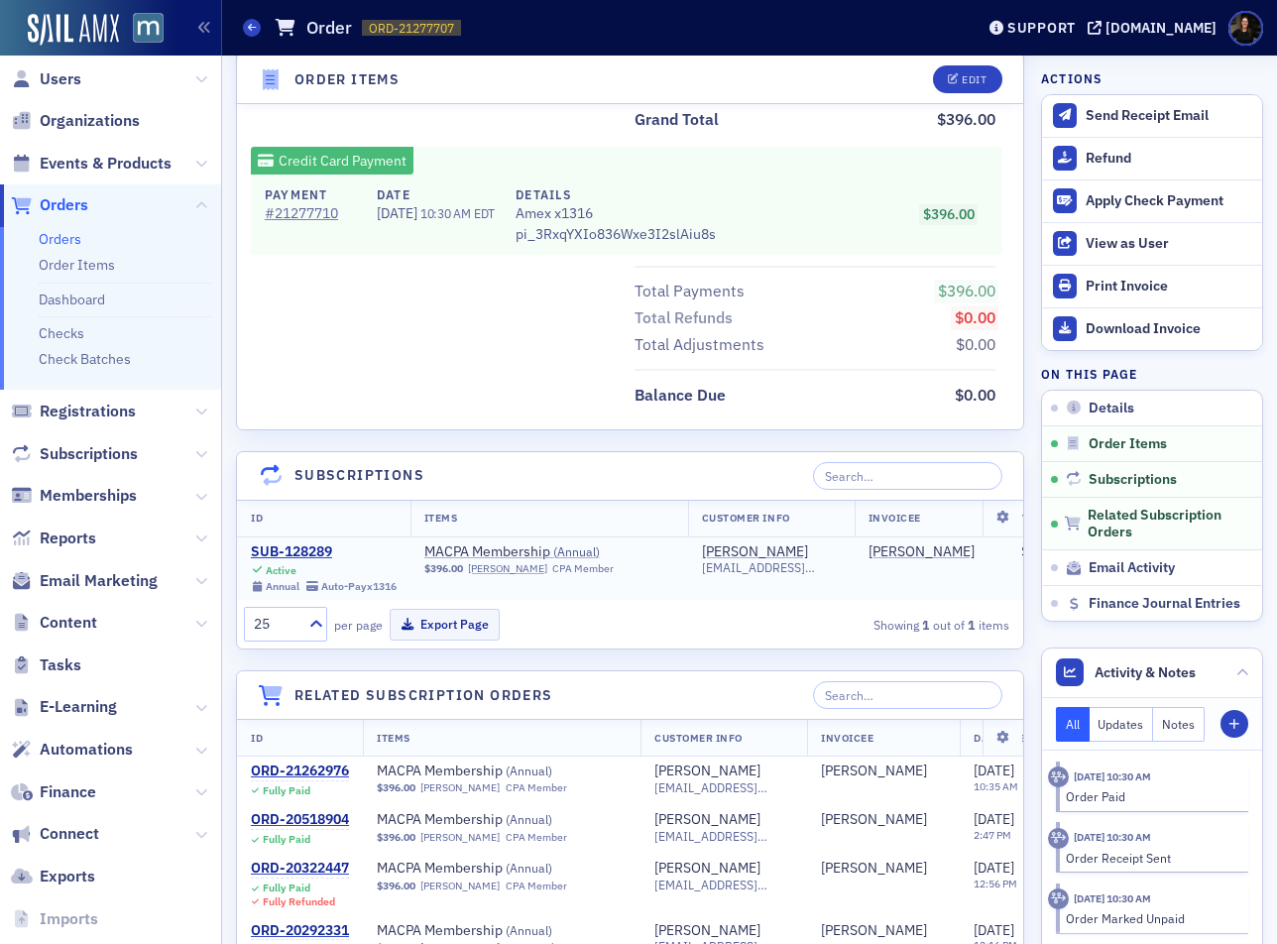
scroll to position [933, 0]
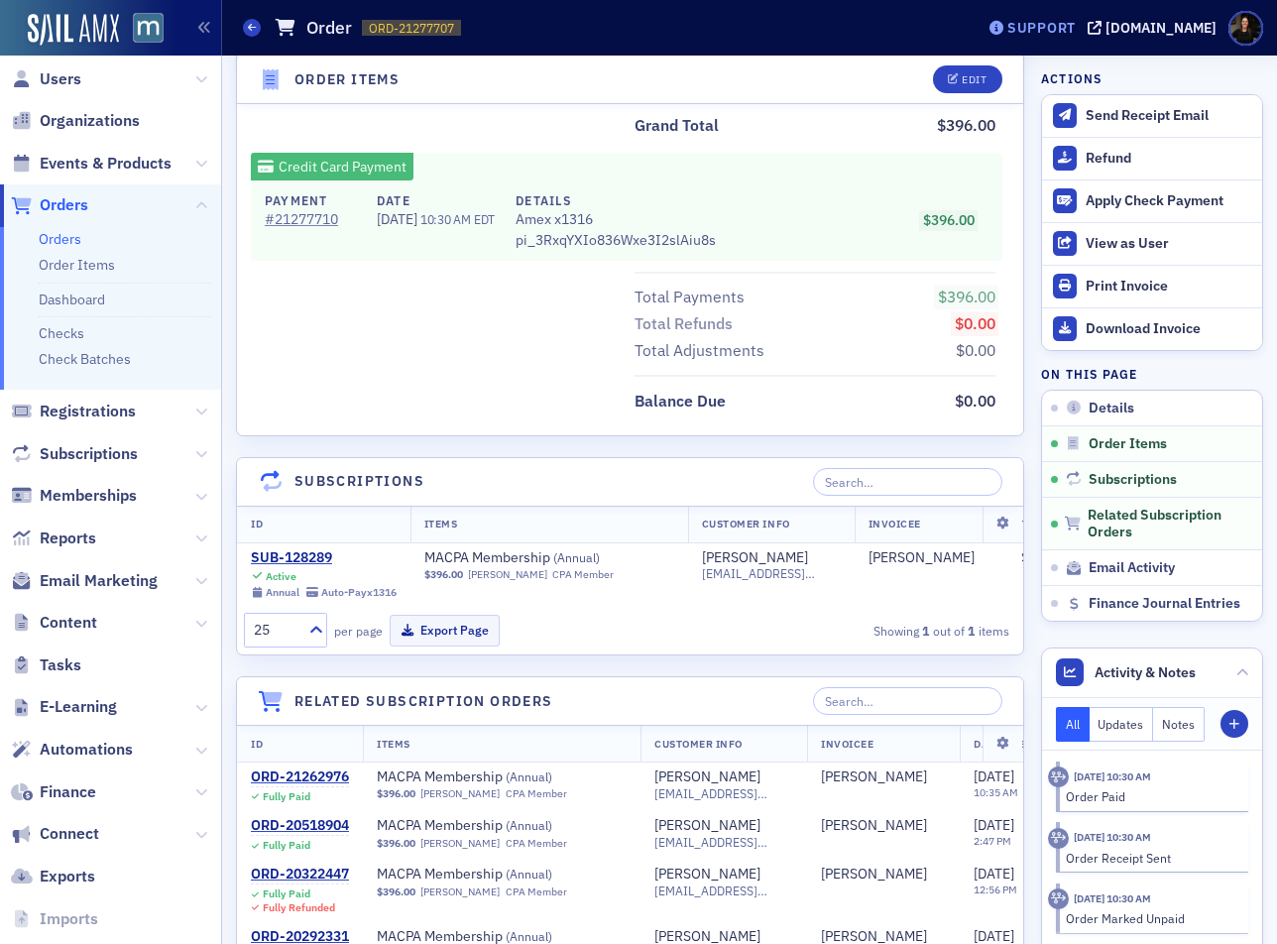
click at [1058, 23] on div "Support" at bounding box center [1041, 28] width 68 height 18
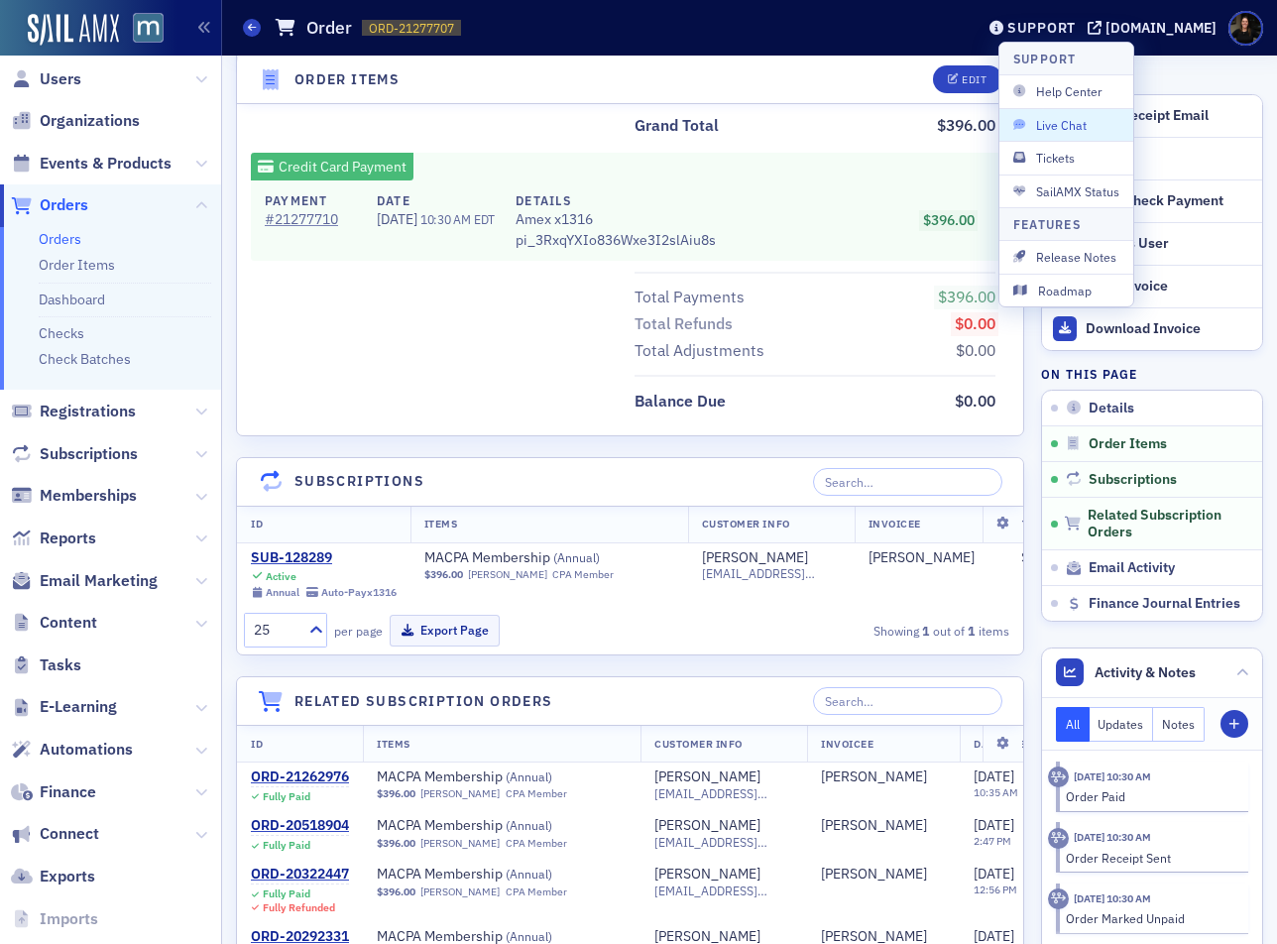
click at [1042, 129] on span "Live Chat" at bounding box center [1066, 125] width 106 height 18
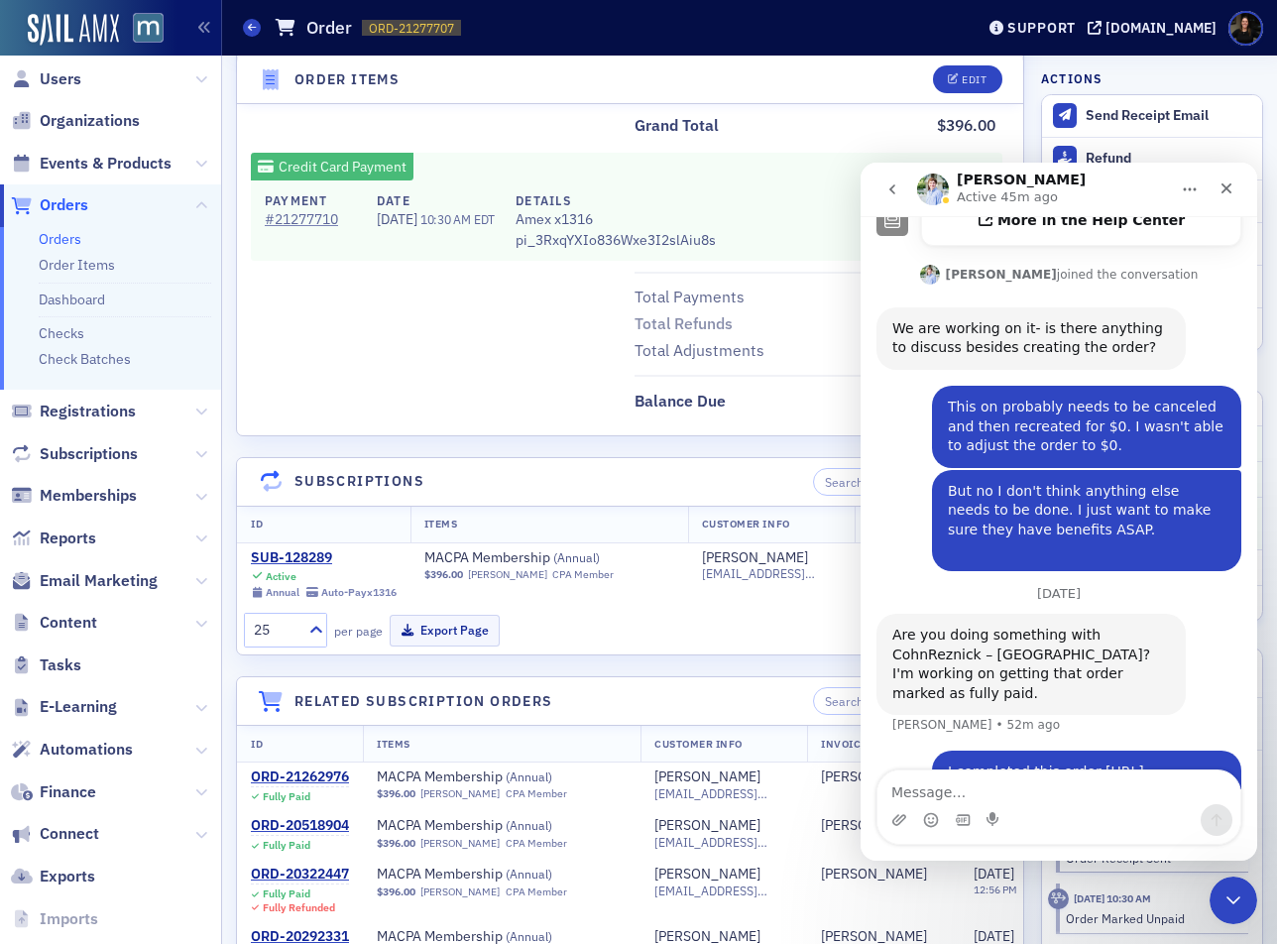
scroll to position [536, 0]
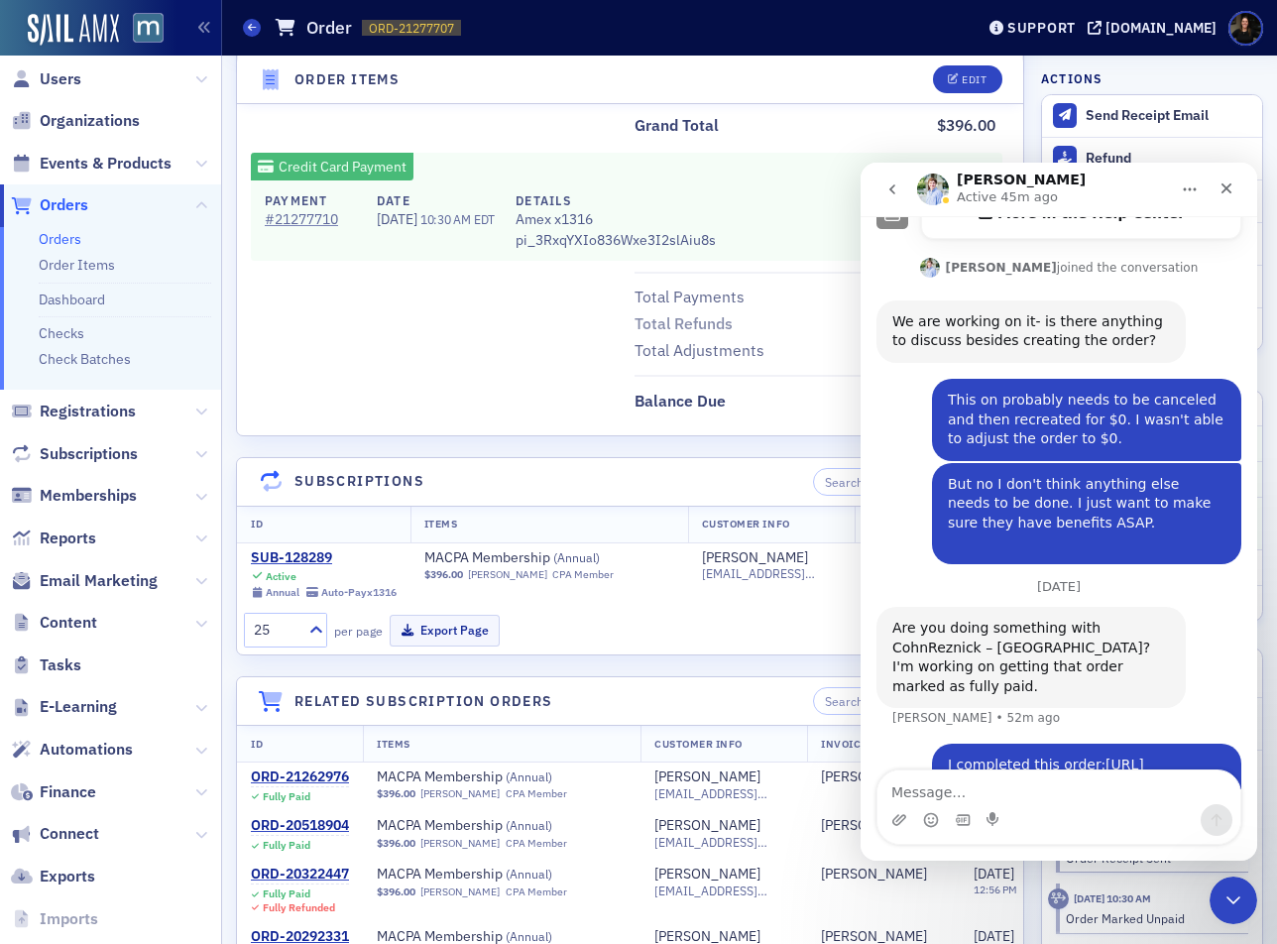
click at [900, 183] on button "go back" at bounding box center [892, 190] width 38 height 38
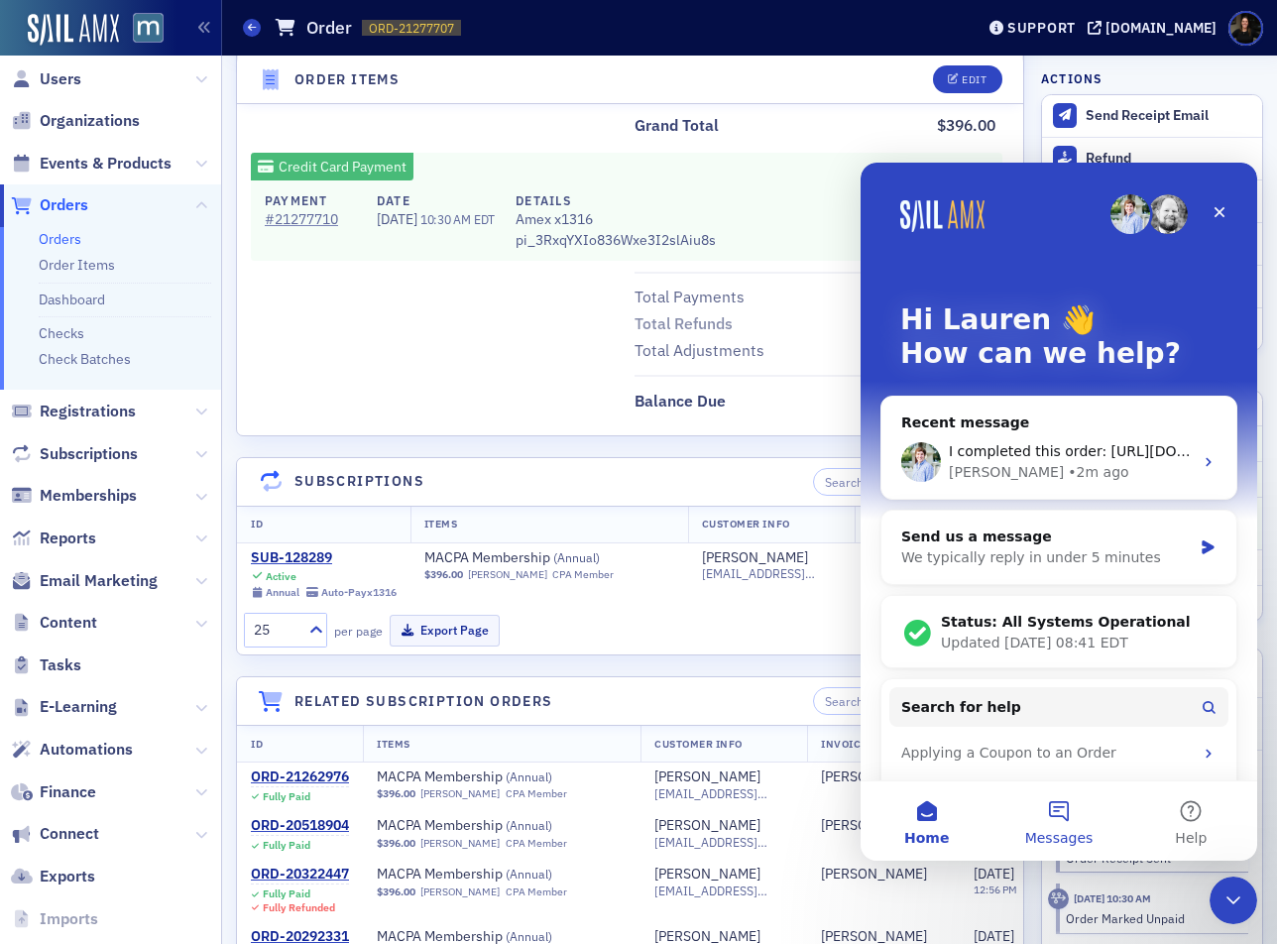
click at [1057, 814] on button "Messages" at bounding box center [1058, 820] width 132 height 79
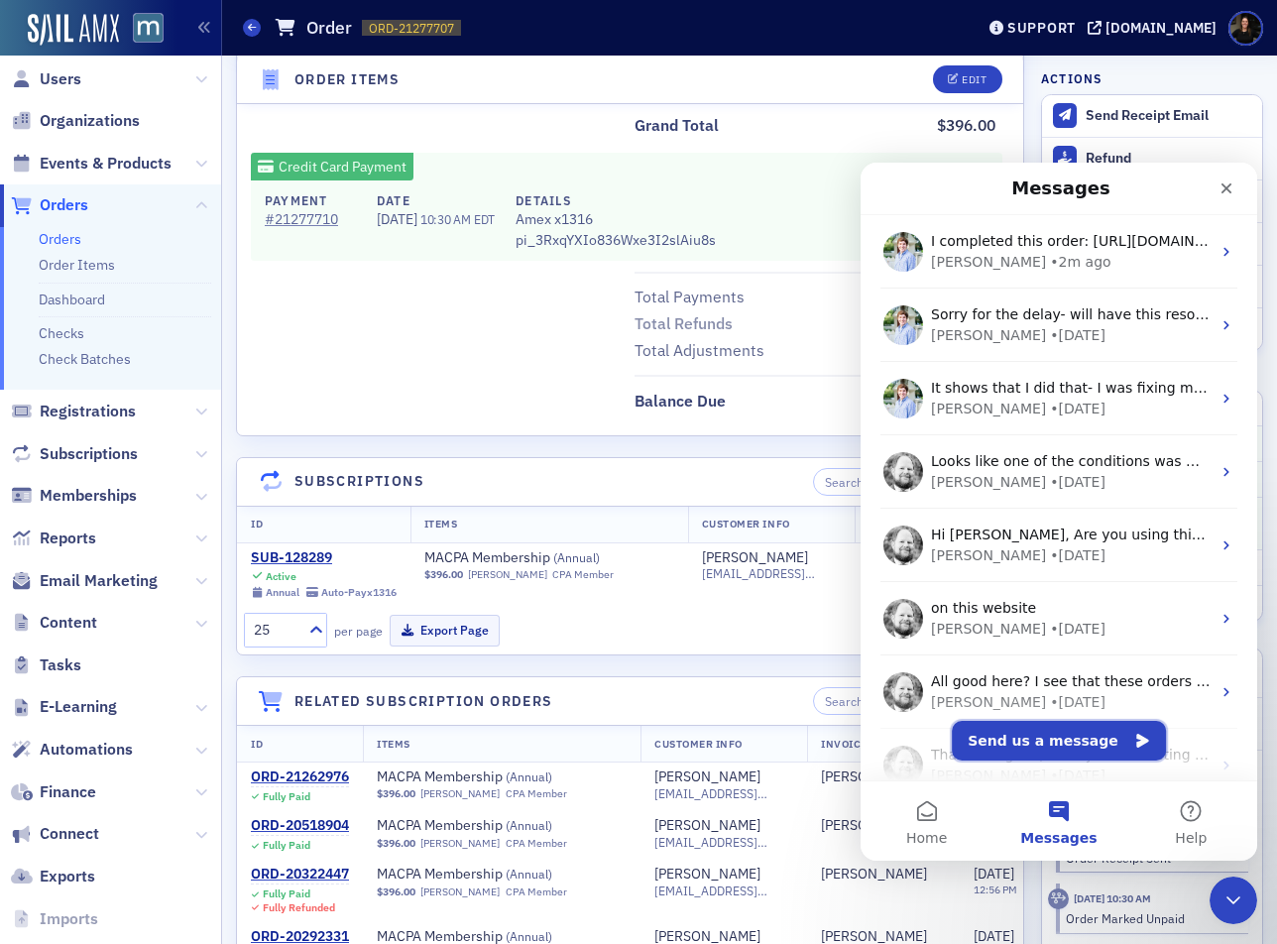
click at [1109, 740] on button "Send us a message" at bounding box center [1059, 741] width 214 height 40
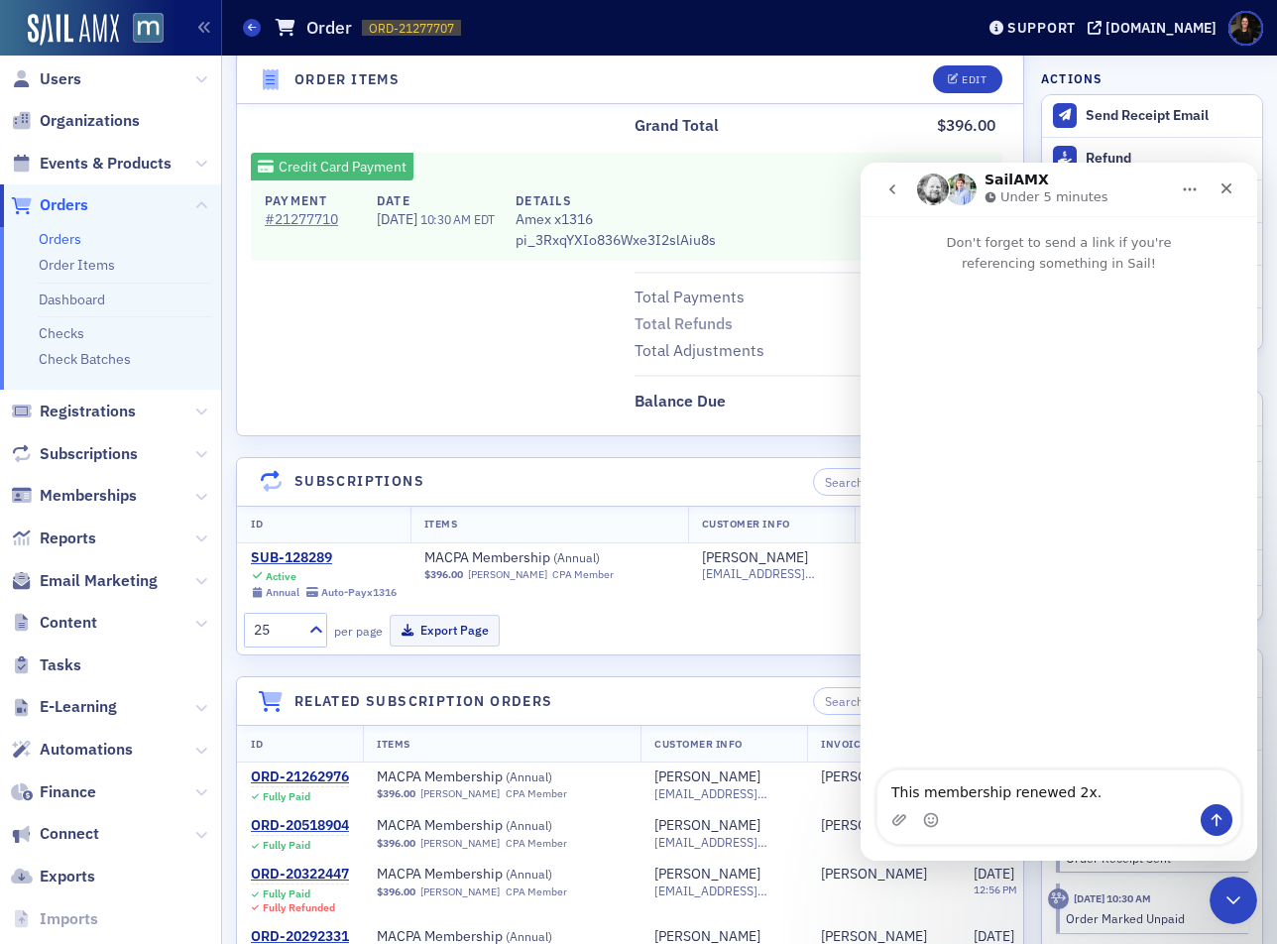
type textarea "This membership renewed 2x"
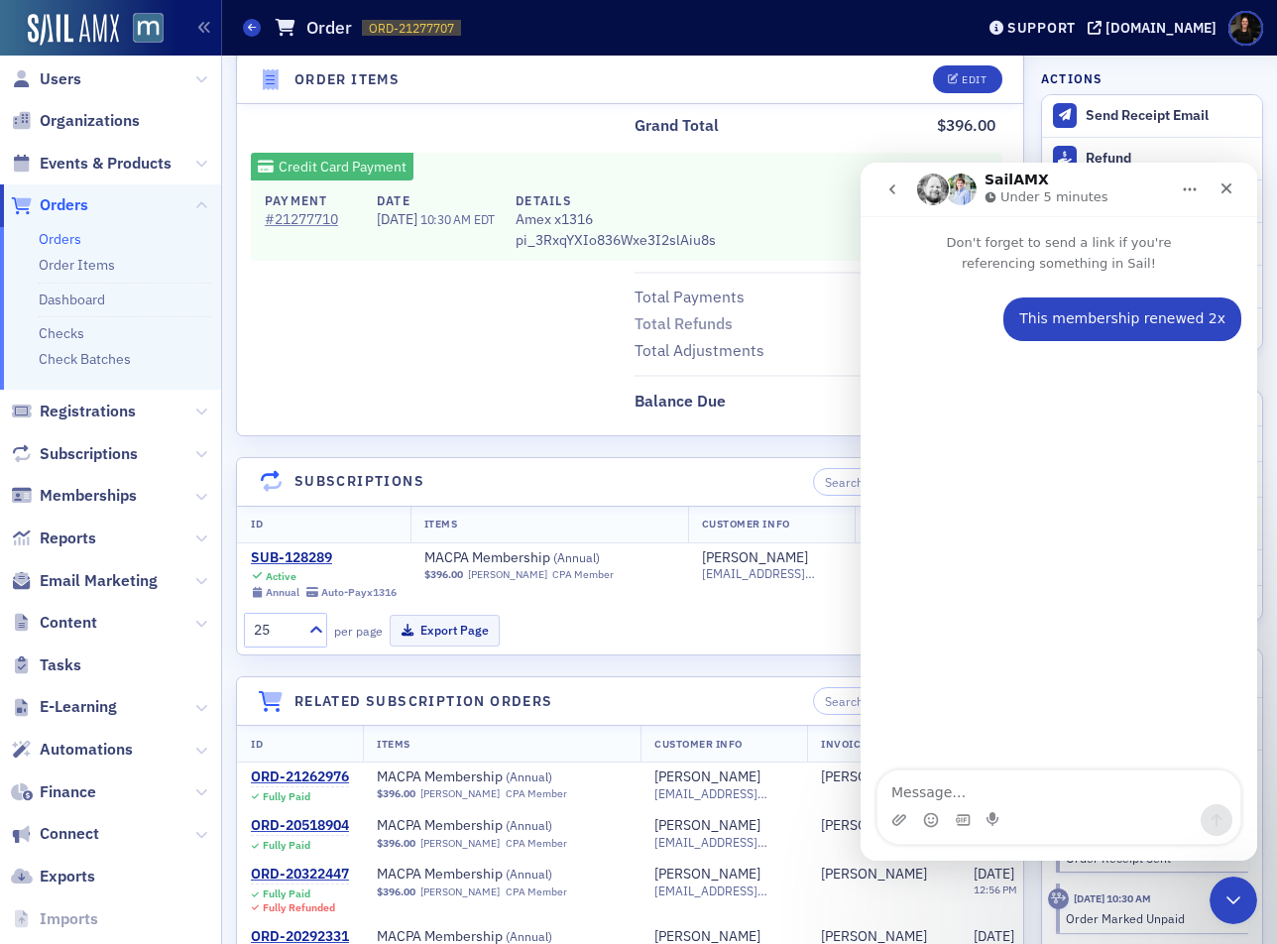
type textarea "[URL][DOMAIN_NAME]"
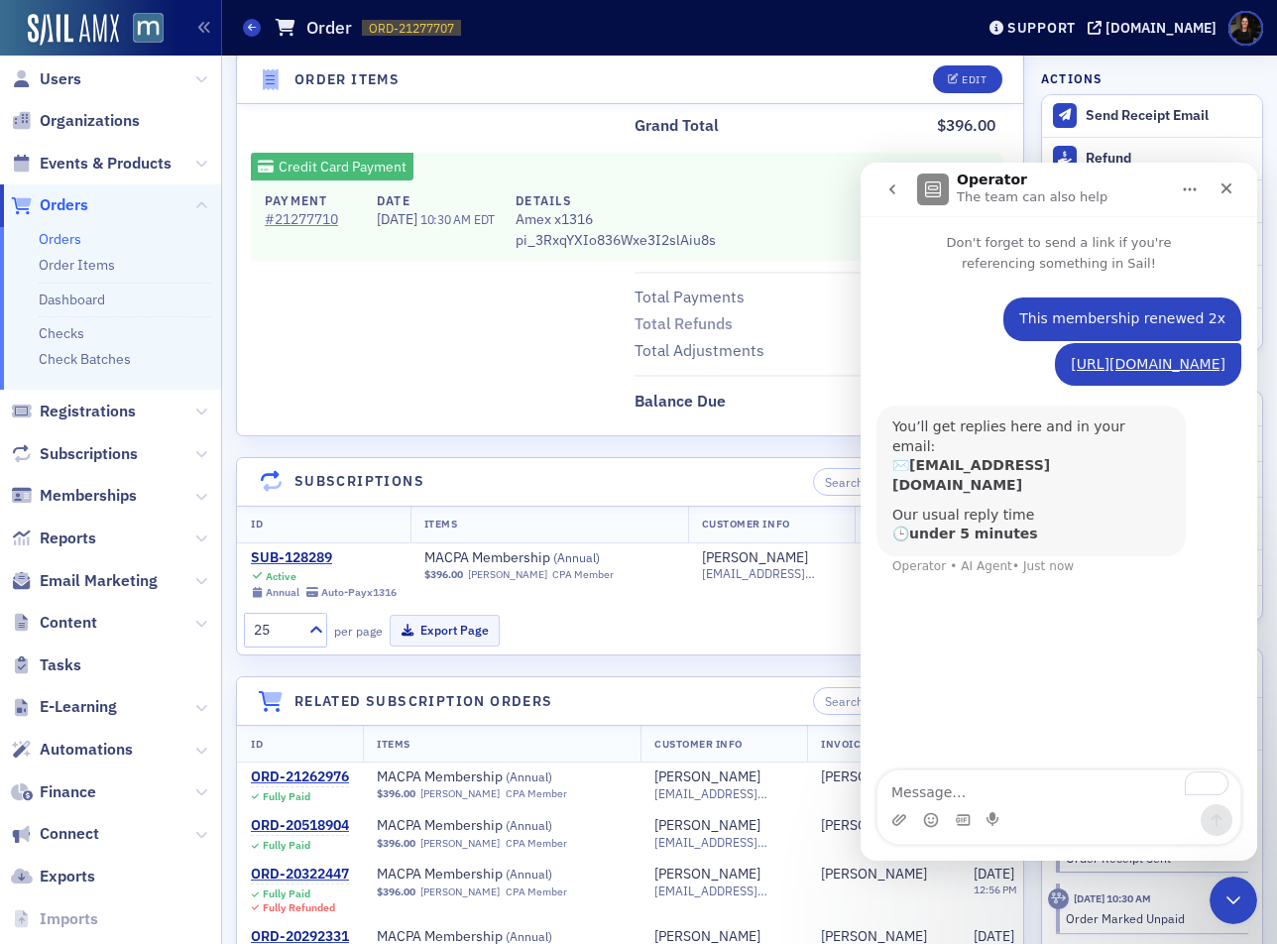
click at [511, 437] on div "Details Edit Fully Paid Customer & Invoicee [PERSON_NAME] Date Created [DATE] 1…" at bounding box center [630, 423] width 788 height 2575
click at [564, 290] on div "Total Payments $396.00 Total Refunds $0.00 Total Adjustments $0.00" at bounding box center [630, 318] width 786 height 93
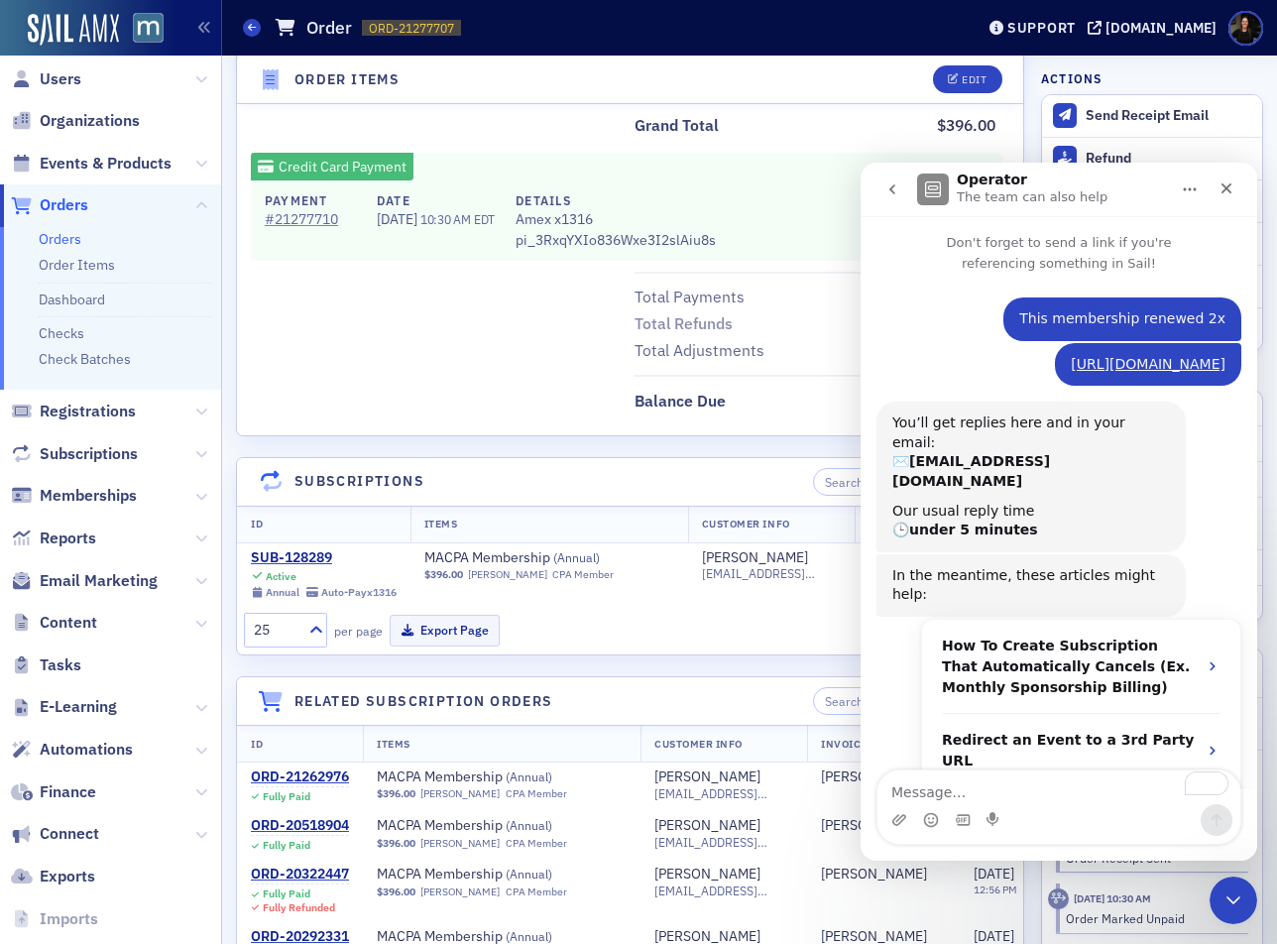
scroll to position [123, 0]
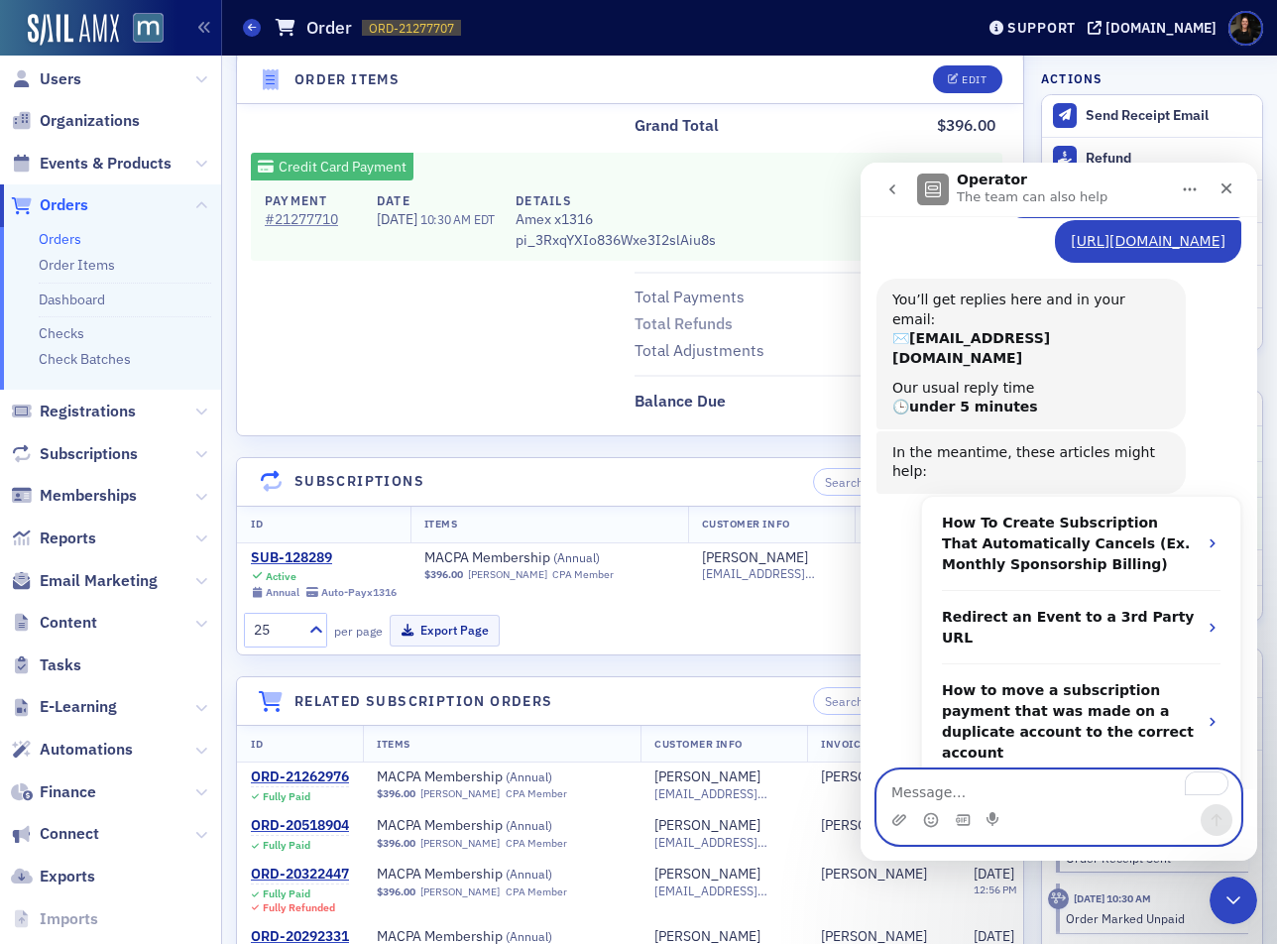
click at [1057, 785] on textarea "To enrich screen reader interactions, please activate Accessibility in Grammarl…" at bounding box center [1058, 787] width 363 height 34
paste textarea "[URL][DOMAIN_NAME]"
type textarea "[URL][DOMAIN_NAME]"
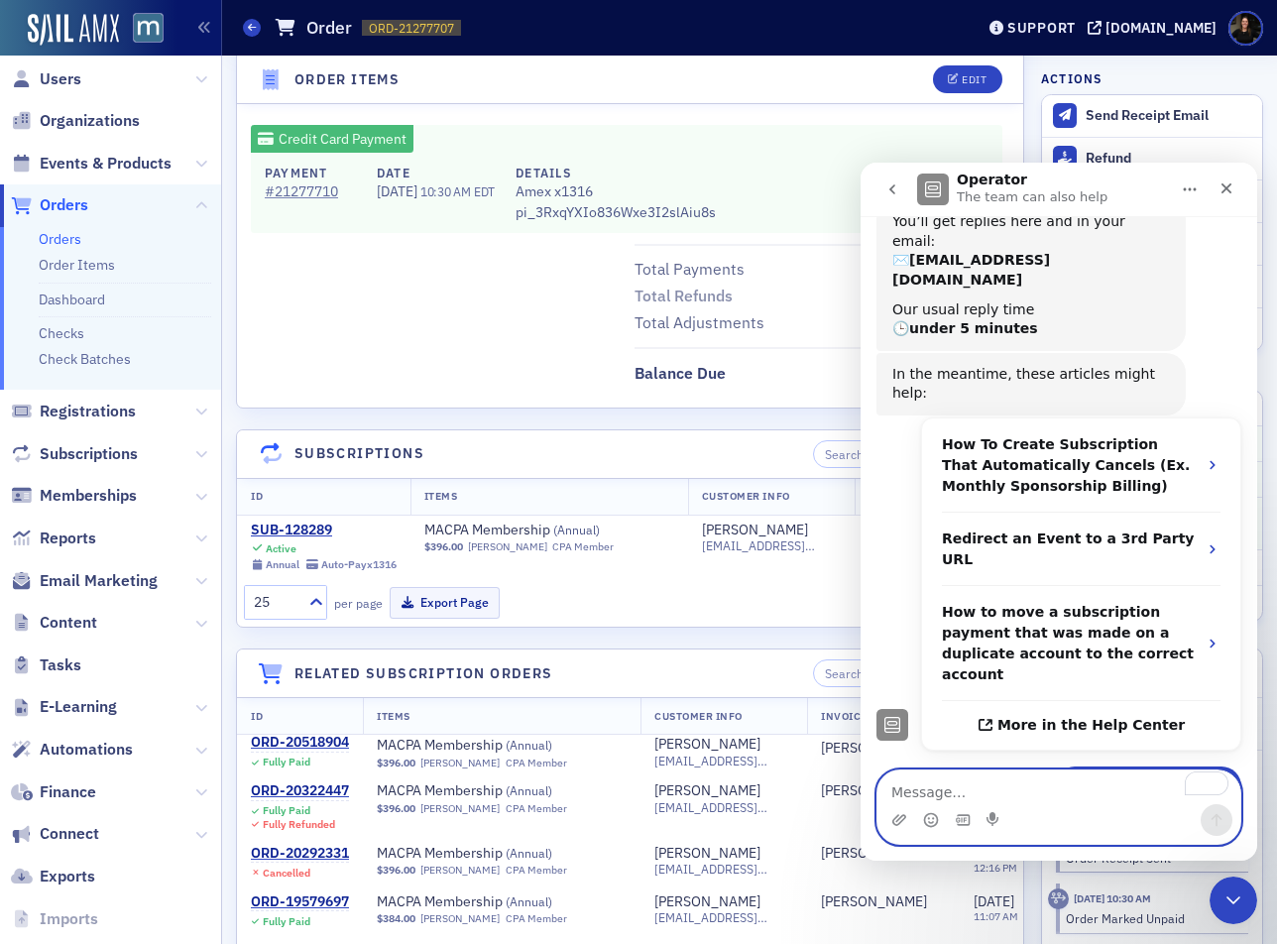
scroll to position [0, 0]
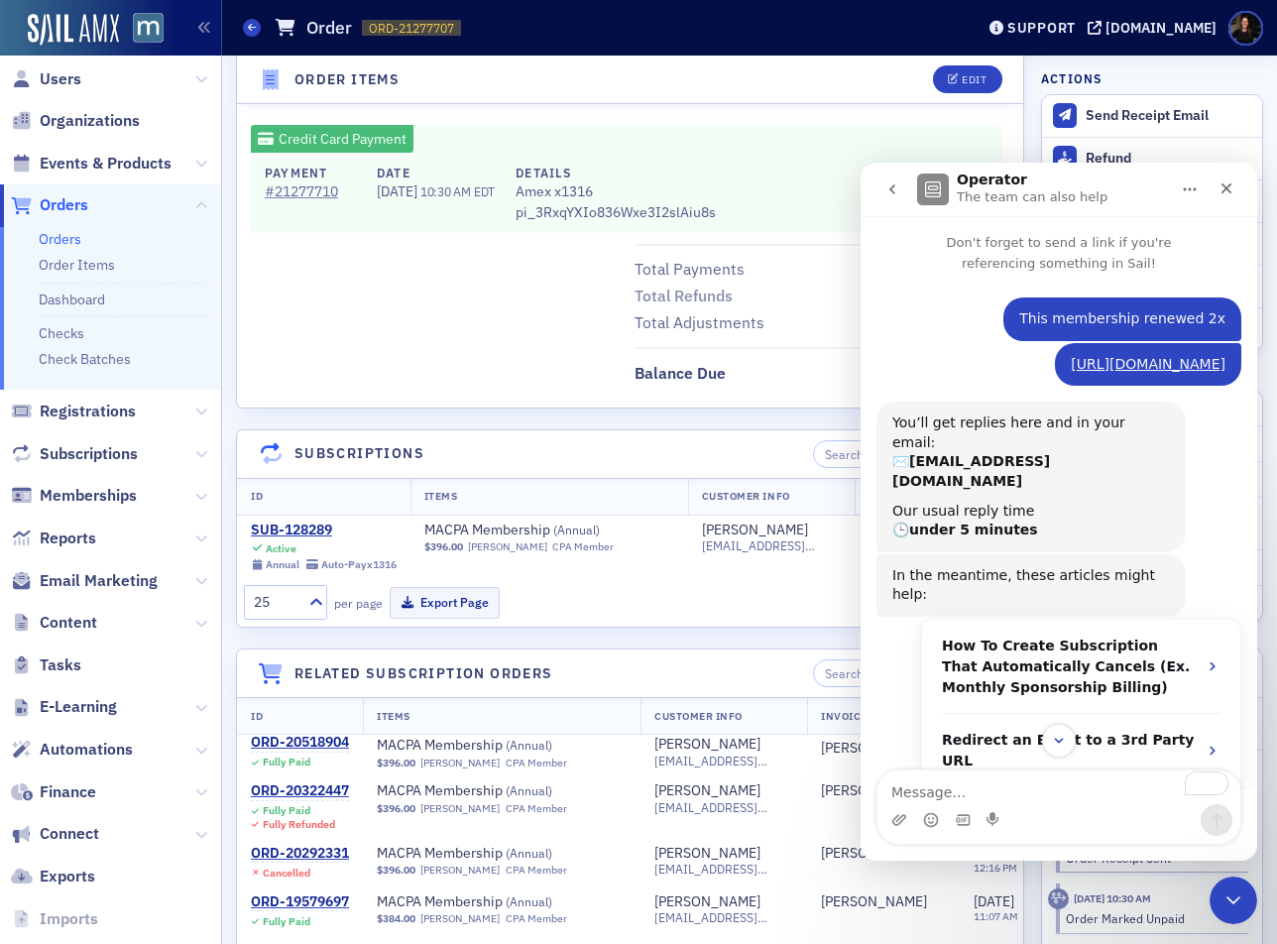
drag, startPoint x: 733, startPoint y: 83, endPoint x: 607, endPoint y: 8, distance: 146.7
click at [722, 74] on header "Order Items Edit" at bounding box center [630, 80] width 786 height 49
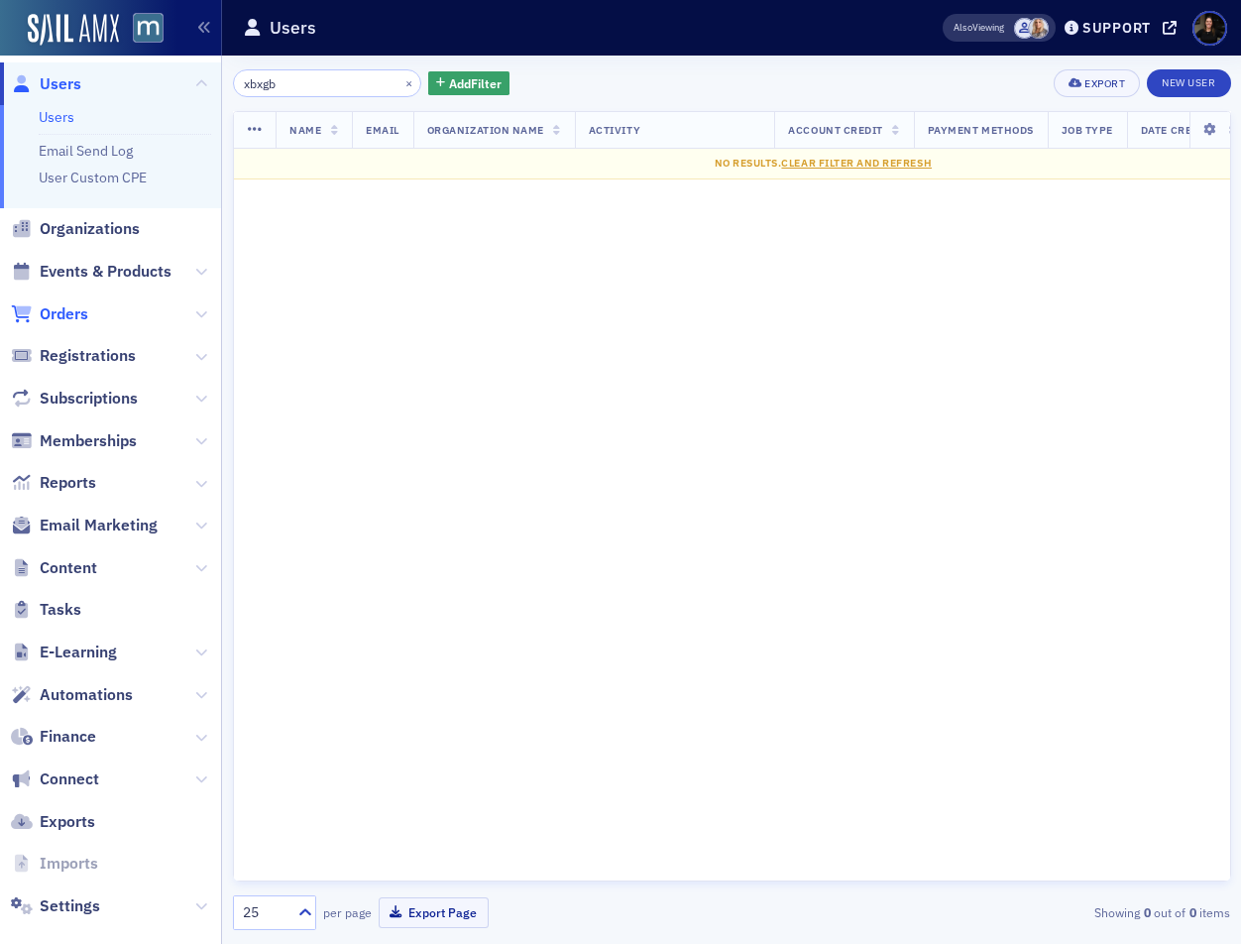
click at [86, 322] on span "Orders" at bounding box center [64, 314] width 49 height 22
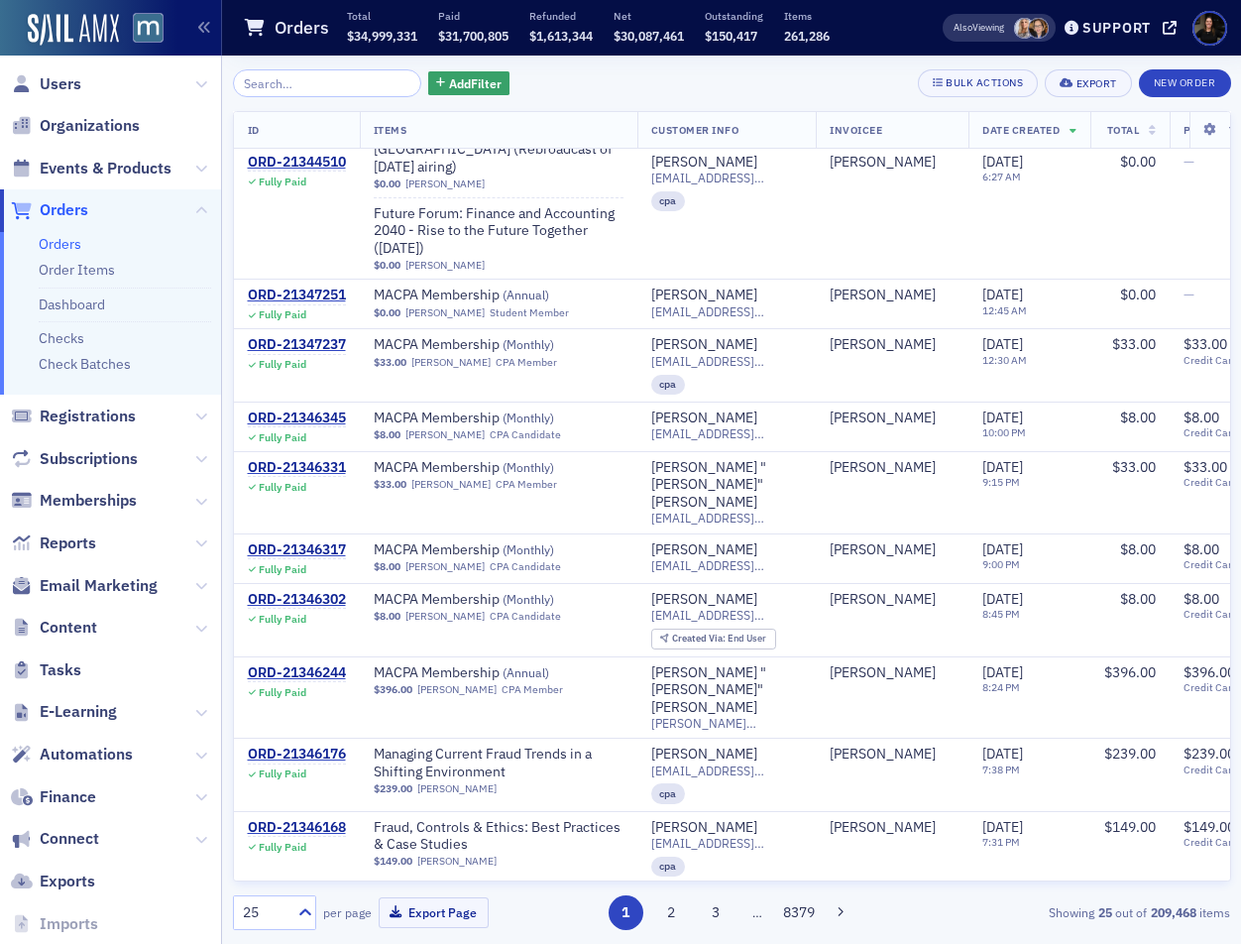
scroll to position [1310, 0]
